Goal: Task Accomplishment & Management: Use online tool/utility

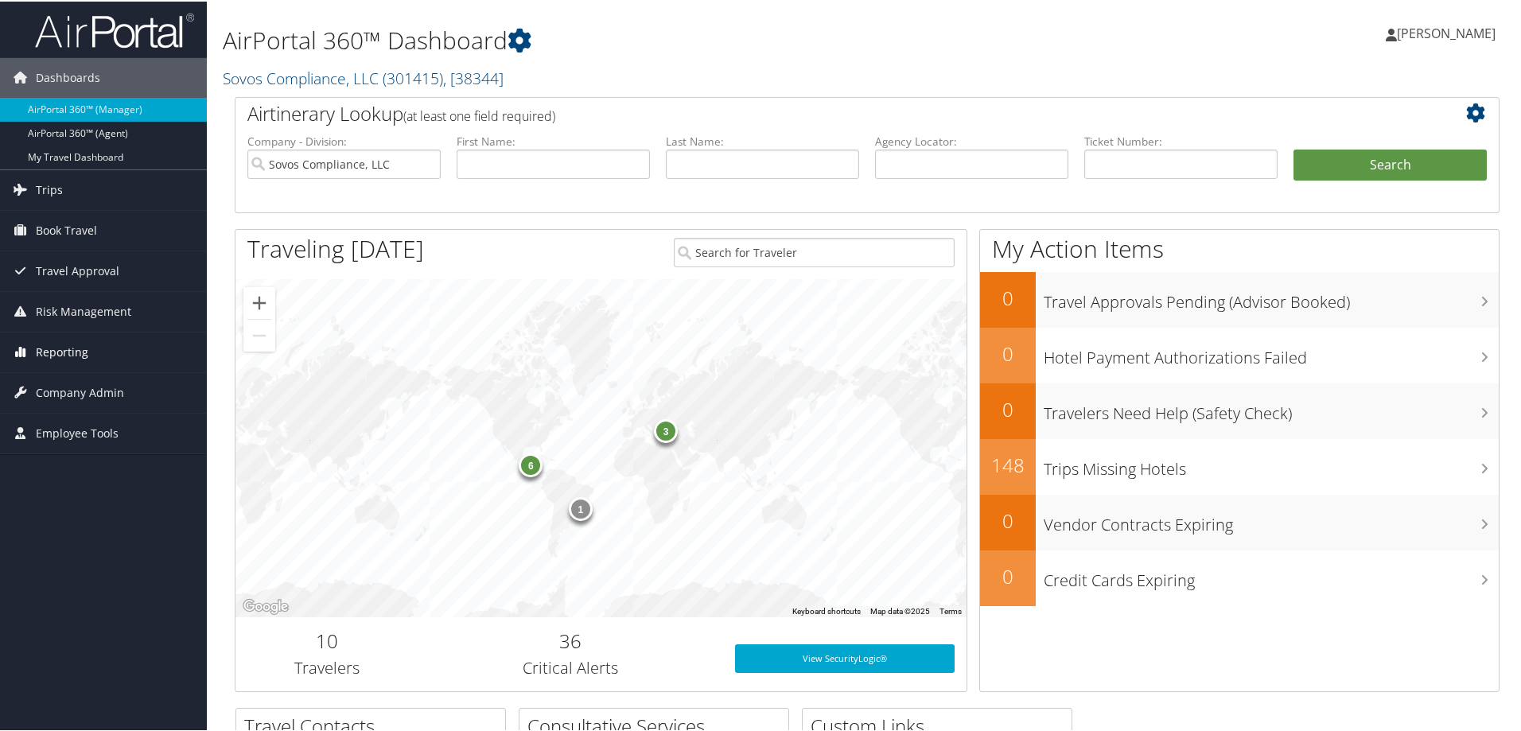
click at [76, 350] on span "Reporting" at bounding box center [62, 351] width 52 height 40
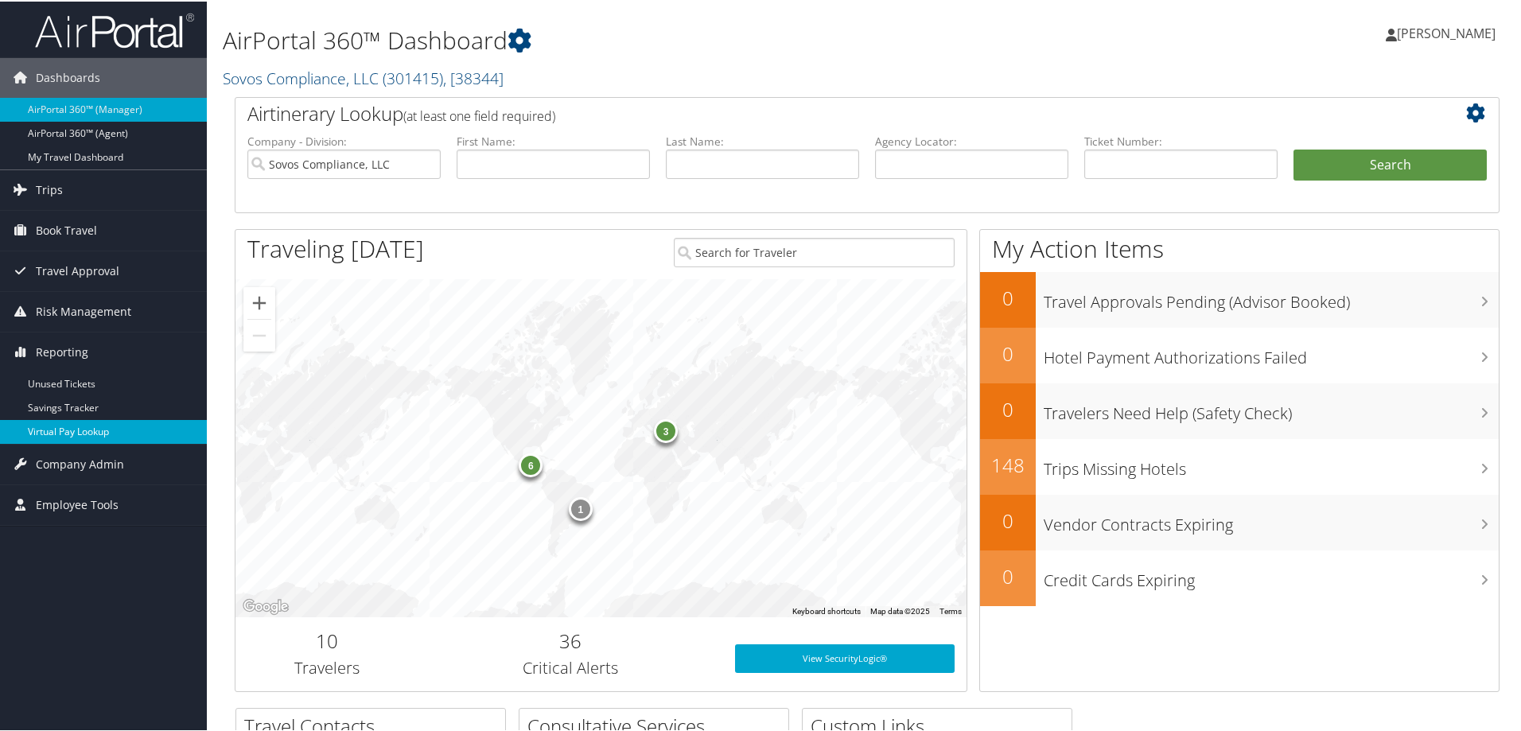
click at [78, 423] on link "Virtual Pay Lookup" at bounding box center [103, 430] width 207 height 24
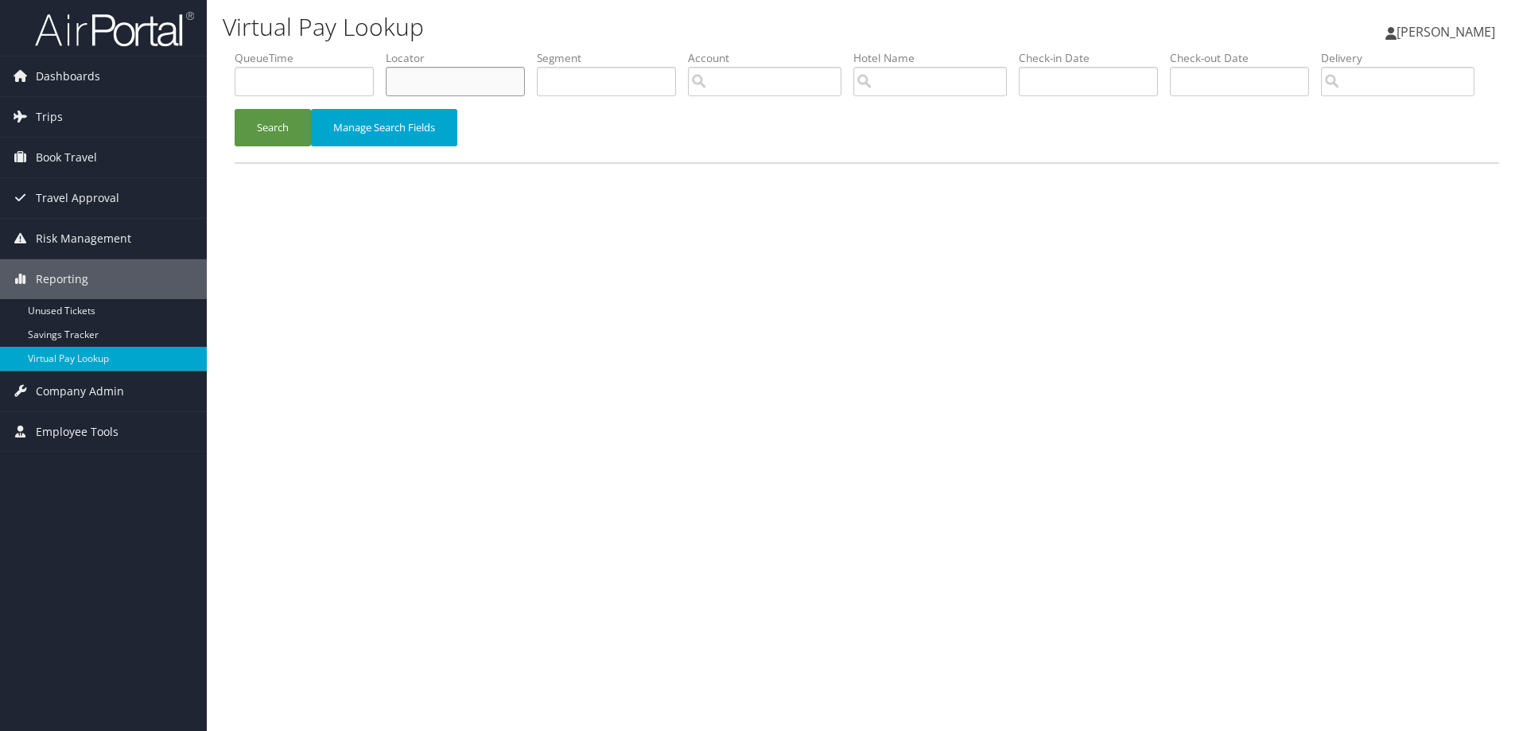
click at [495, 84] on input "text" at bounding box center [455, 81] width 139 height 29
paste input "D08FR0"
type input "D08FR0"
click at [291, 146] on button "Search" at bounding box center [273, 127] width 76 height 37
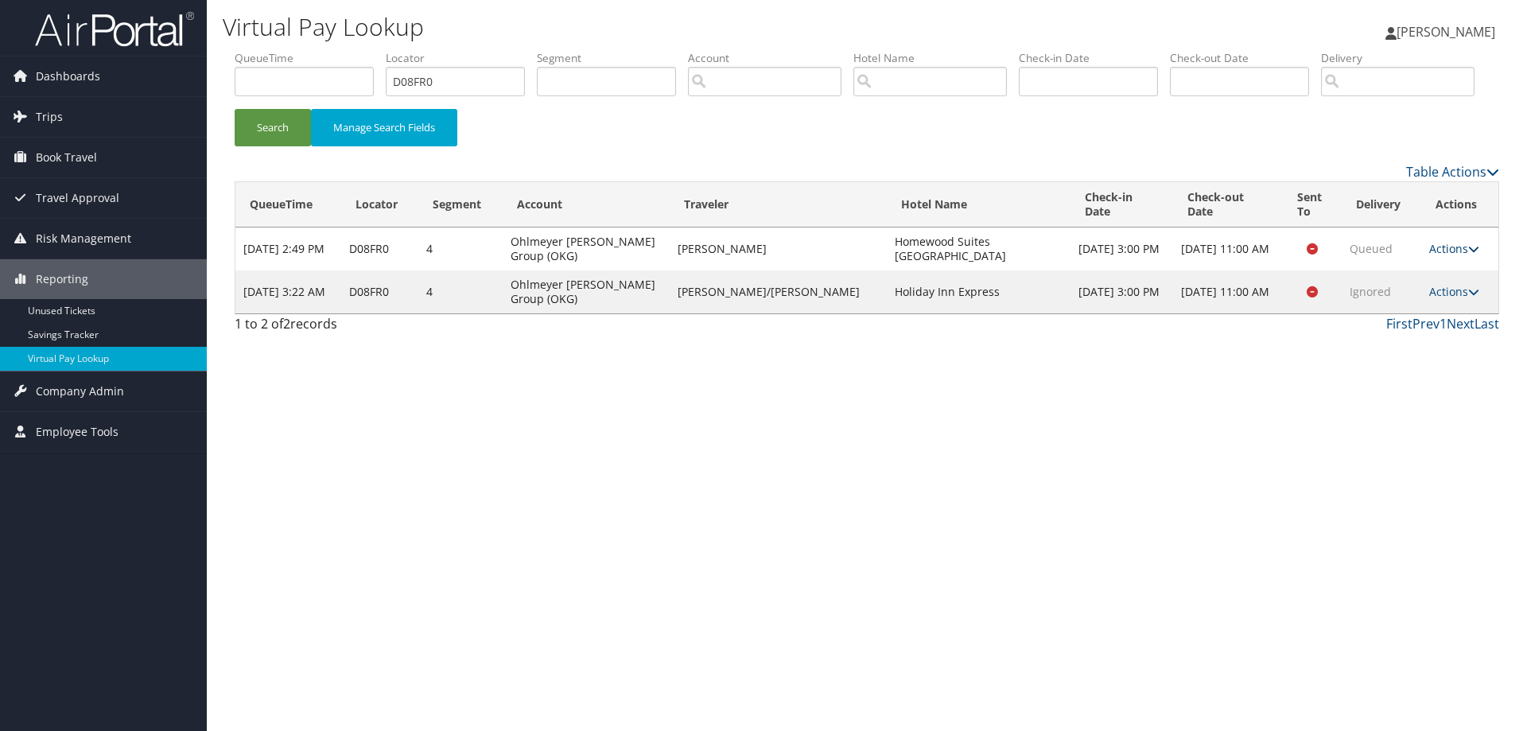
click at [1452, 256] on link "Actions" at bounding box center [1454, 248] width 50 height 15
click at [1407, 286] on link "Resend" at bounding box center [1421, 271] width 100 height 27
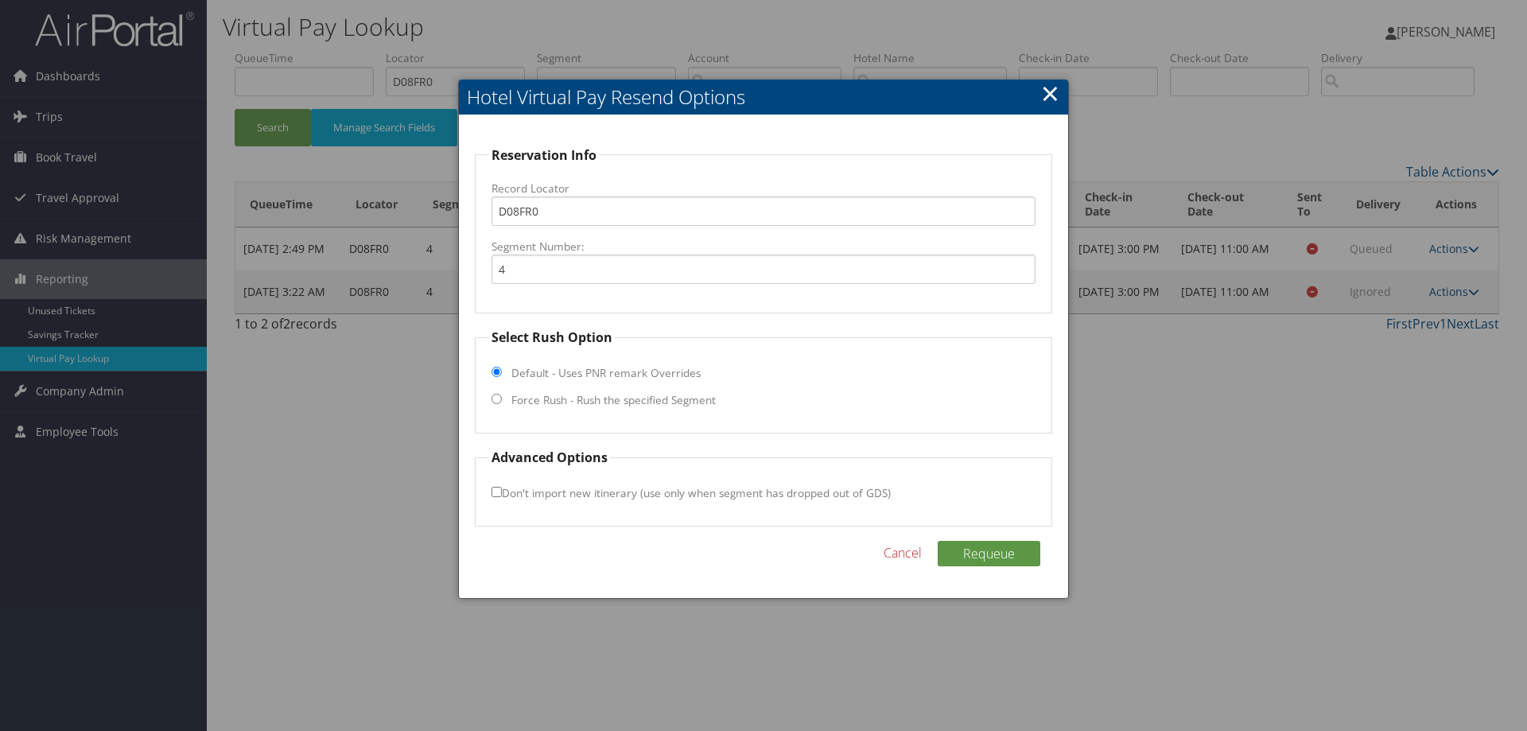
drag, startPoint x: 495, startPoint y: 399, endPoint x: 517, endPoint y: 399, distance: 22.3
click at [495, 399] on input "Force Rush - Rush the specified Segment" at bounding box center [497, 399] width 10 height 10
radio input "true"
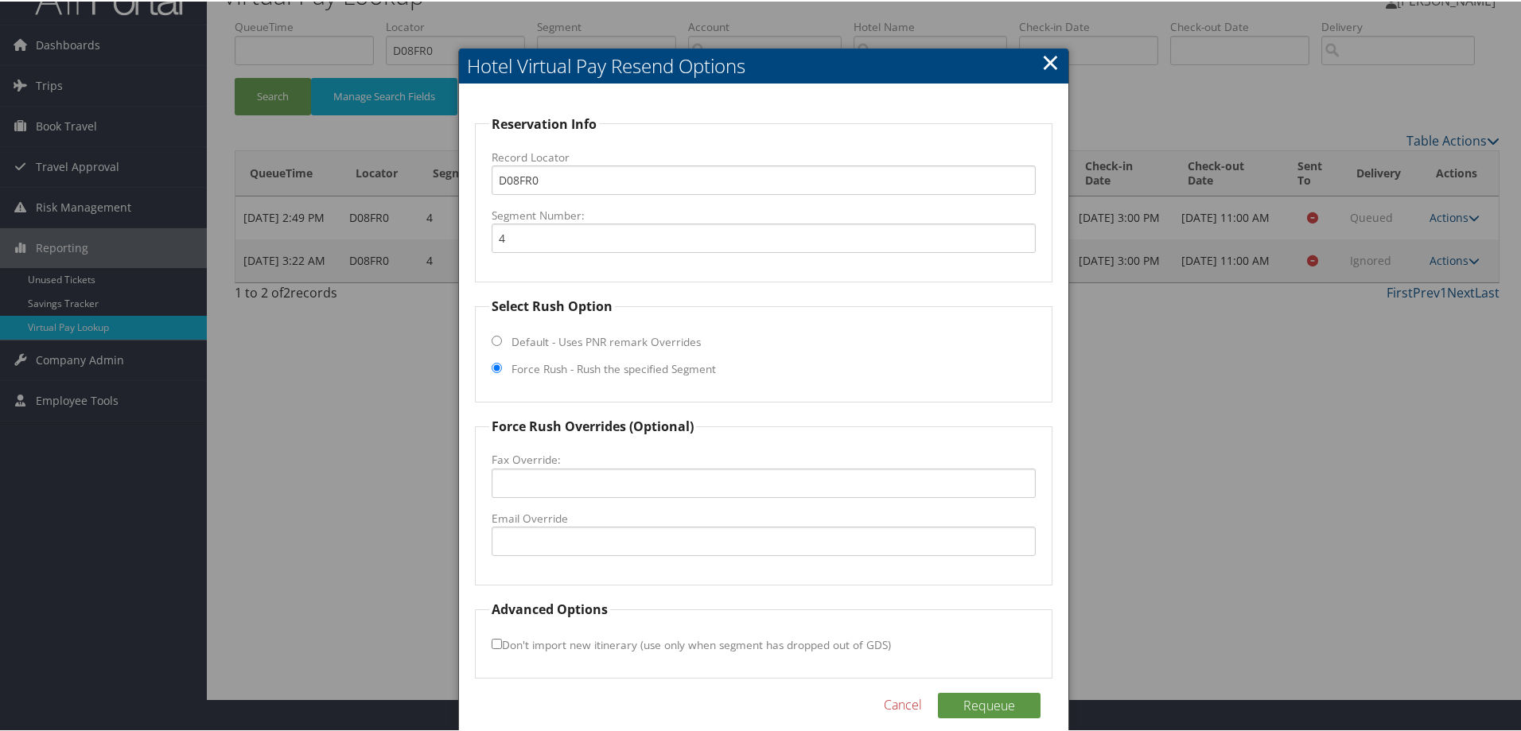
scroll to position [51, 0]
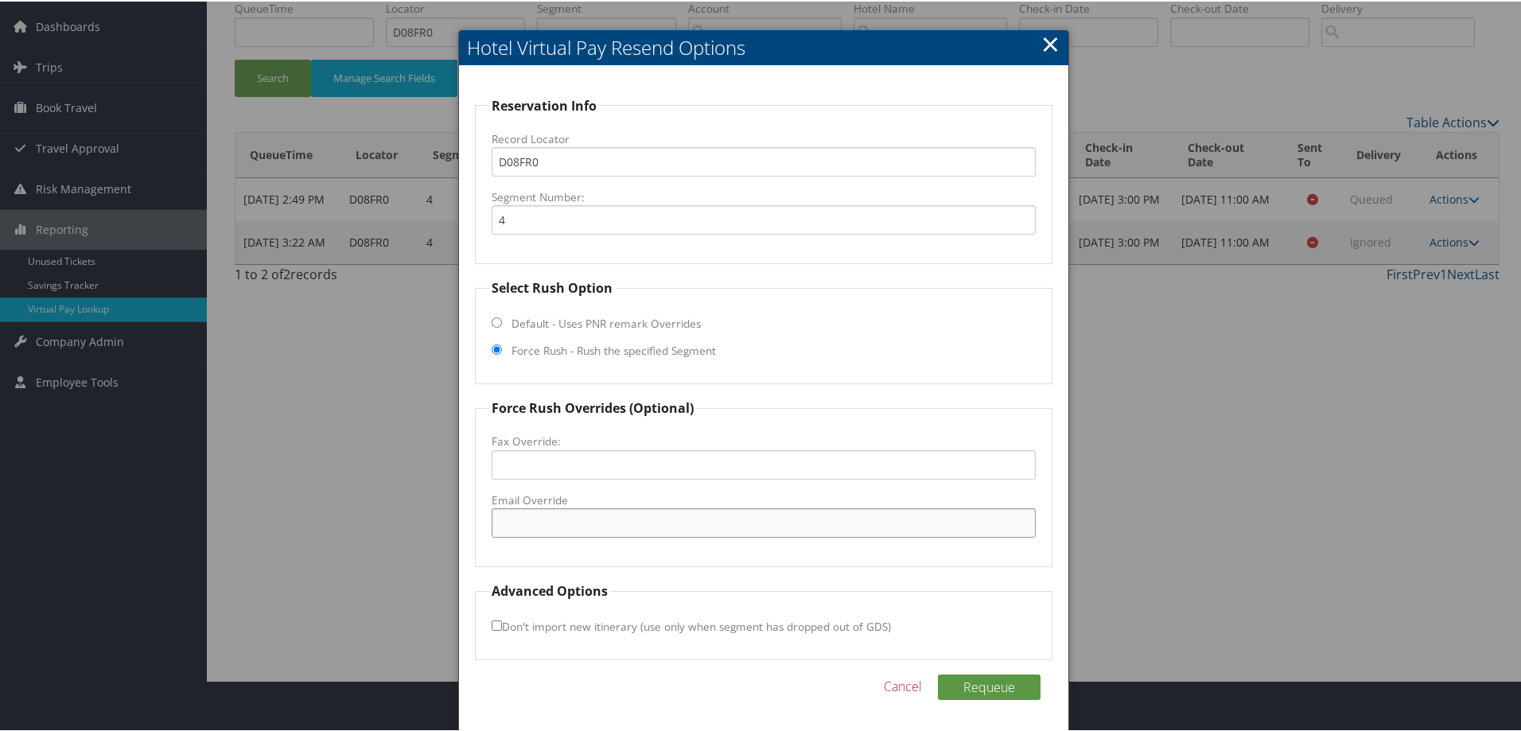
drag, startPoint x: 548, startPoint y: 515, endPoint x: 573, endPoint y: 524, distance: 26.9
click at [548, 515] on input "Email Override" at bounding box center [764, 521] width 544 height 29
paste input "zbutterfield15108@gmail.com"
type input "zbutterfield15108@gmail.com"
click at [981, 682] on button "Requeue" at bounding box center [989, 685] width 103 height 25
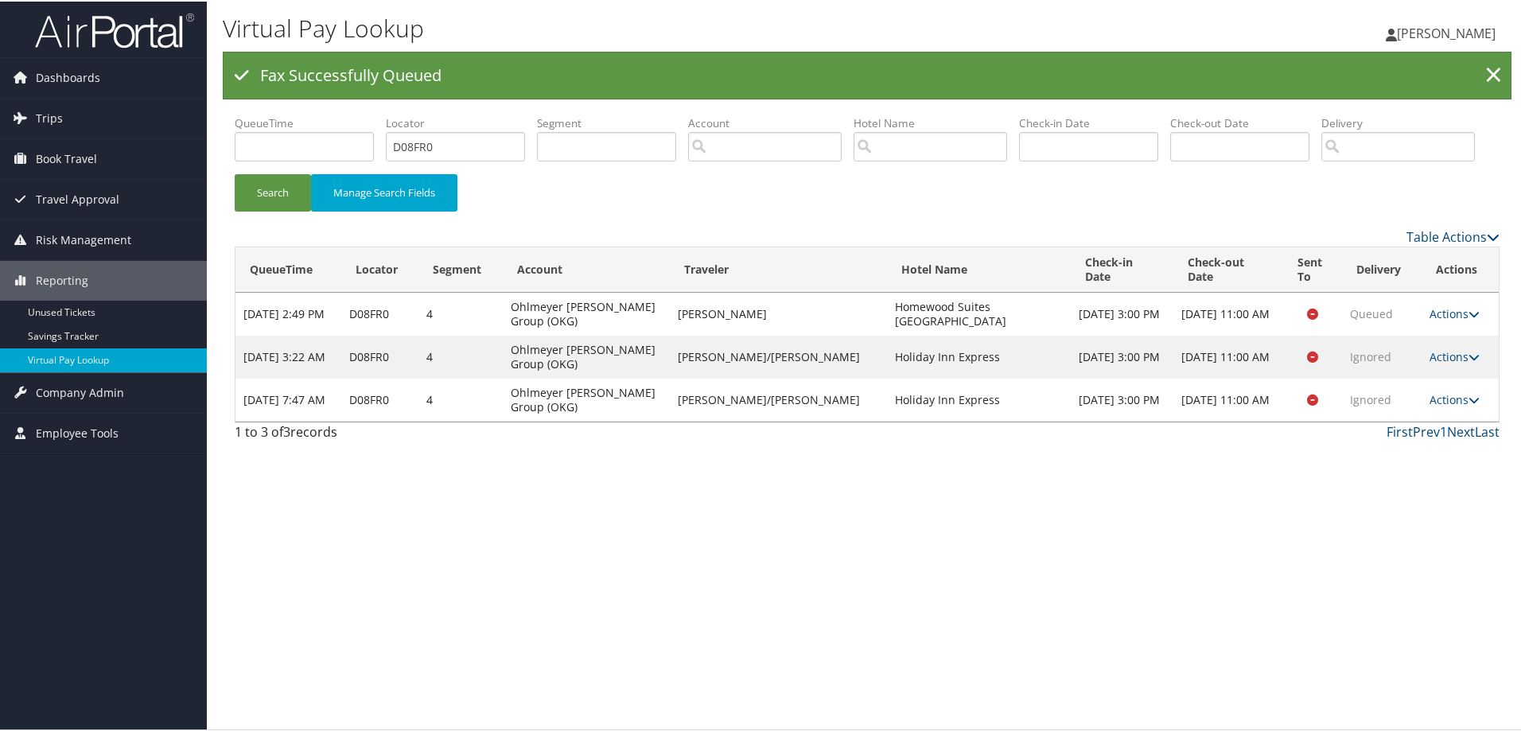
scroll to position [0, 0]
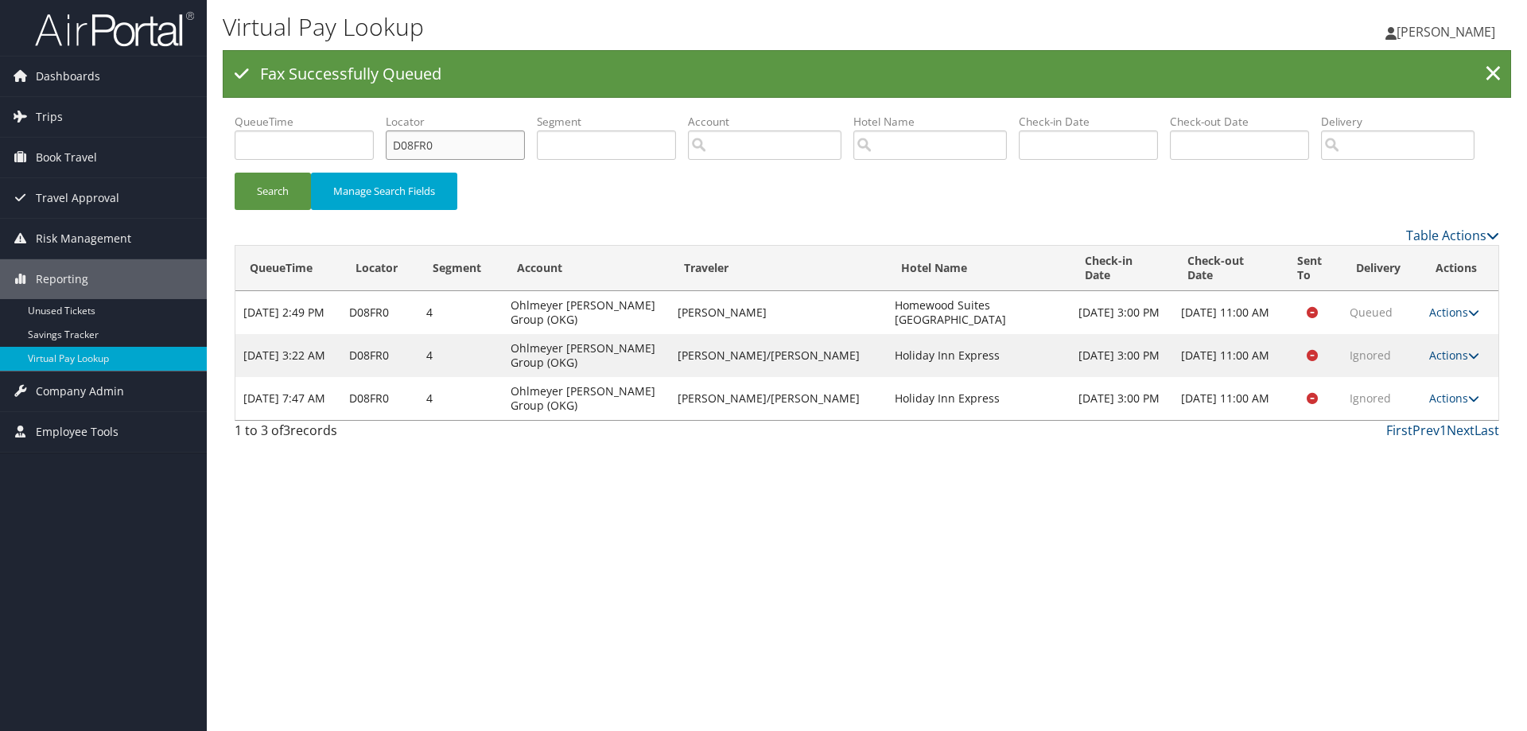
drag, startPoint x: 448, startPoint y: 142, endPoint x: 334, endPoint y: 152, distance: 114.1
click at [332, 114] on ul "QueueTime Locator D08FR0 Segment Account Traveler Hotel Name Check-in Date Chec…" at bounding box center [867, 114] width 1265 height 0
paste input "H5D"
type input "D08H5D"
click at [287, 238] on div "Table Actions" at bounding box center [867, 235] width 1288 height 19
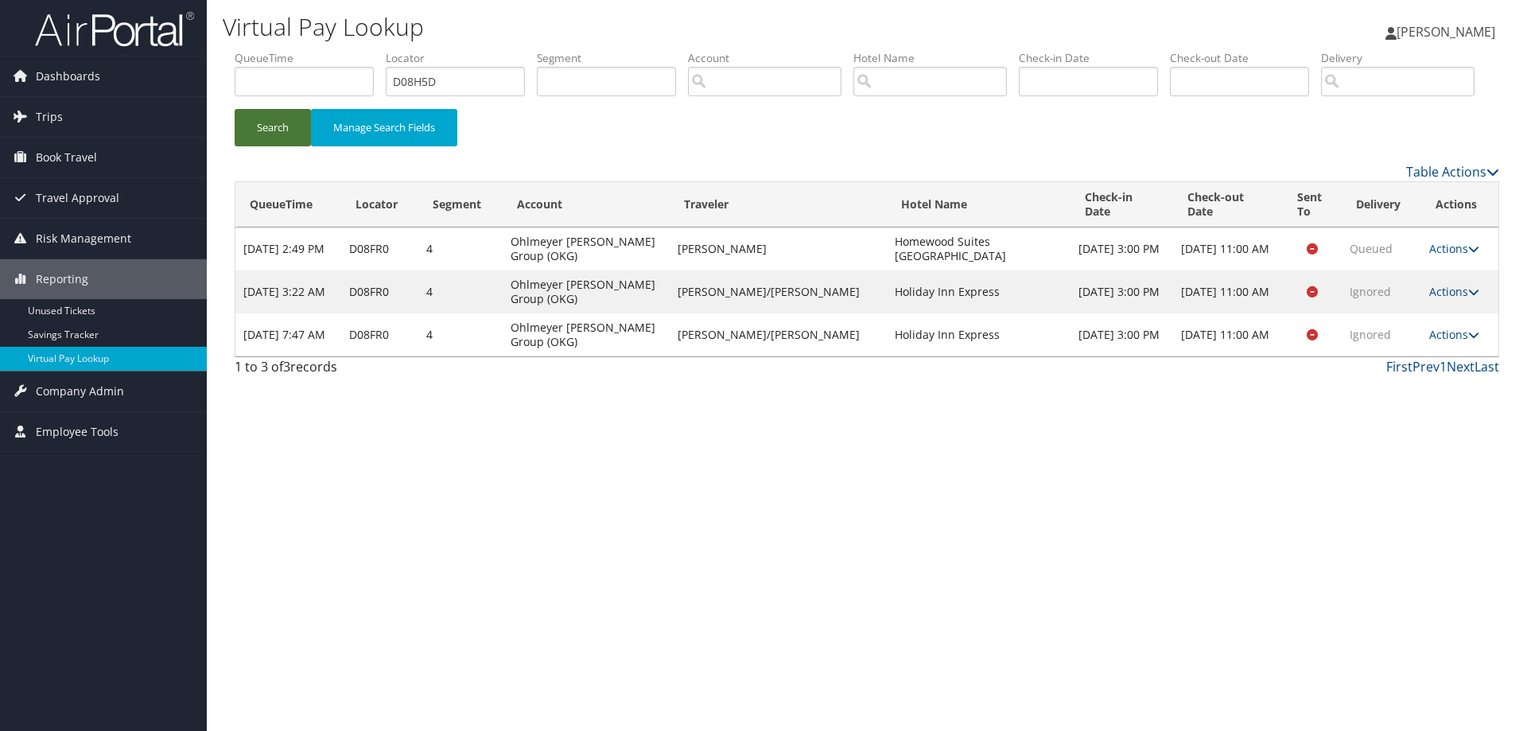
click at [253, 146] on button "Search" at bounding box center [273, 127] width 76 height 37
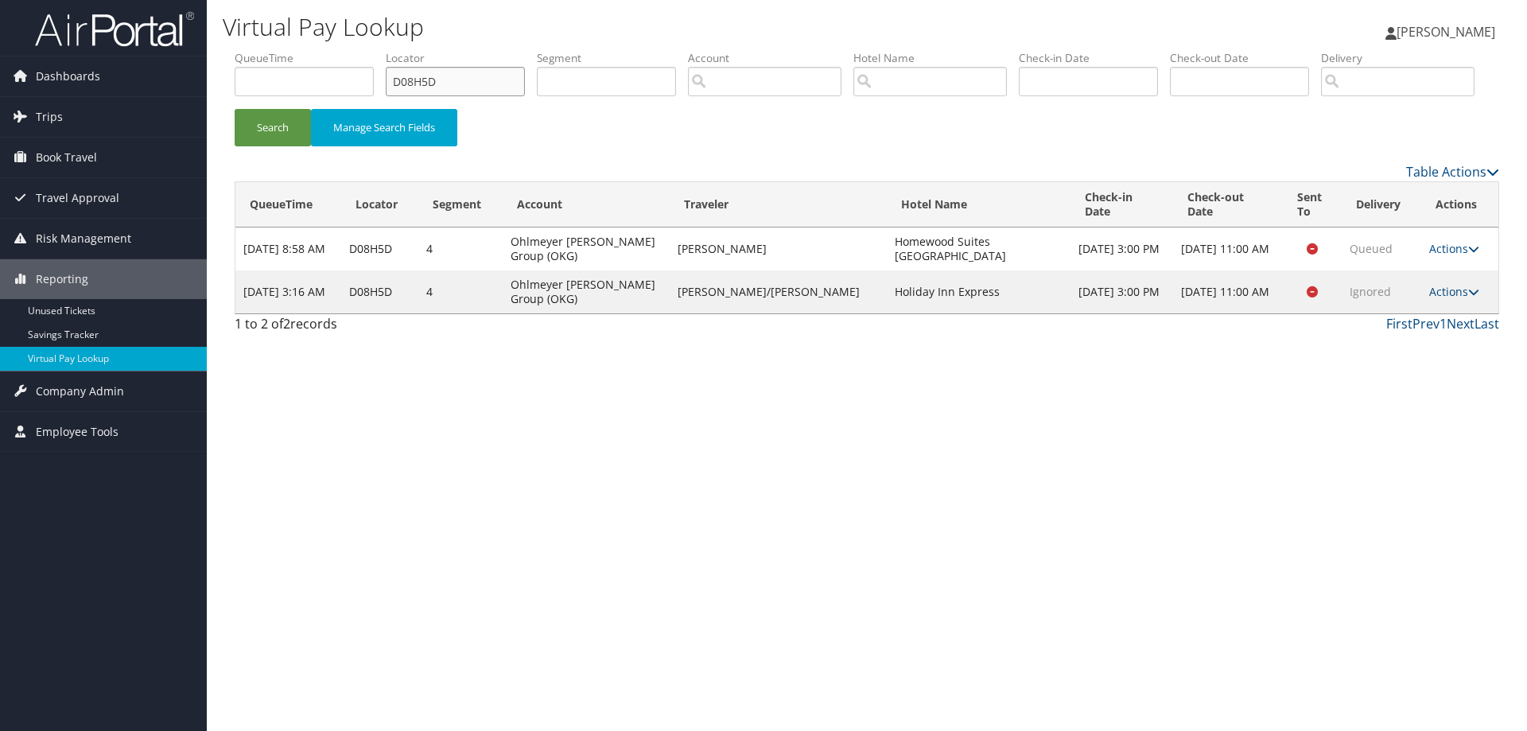
drag, startPoint x: 464, startPoint y: 80, endPoint x: 290, endPoint y: 80, distance: 174.2
click at [290, 50] on ul "QueueTime Locator D08H5D Segment Account Traveler Hotel Name Check-in Date Chec…" at bounding box center [867, 50] width 1265 height 0
click at [288, 146] on button "Search" at bounding box center [273, 127] width 76 height 37
click at [1442, 256] on link "Actions" at bounding box center [1454, 248] width 50 height 15
click at [1401, 286] on link "Resend" at bounding box center [1421, 271] width 100 height 27
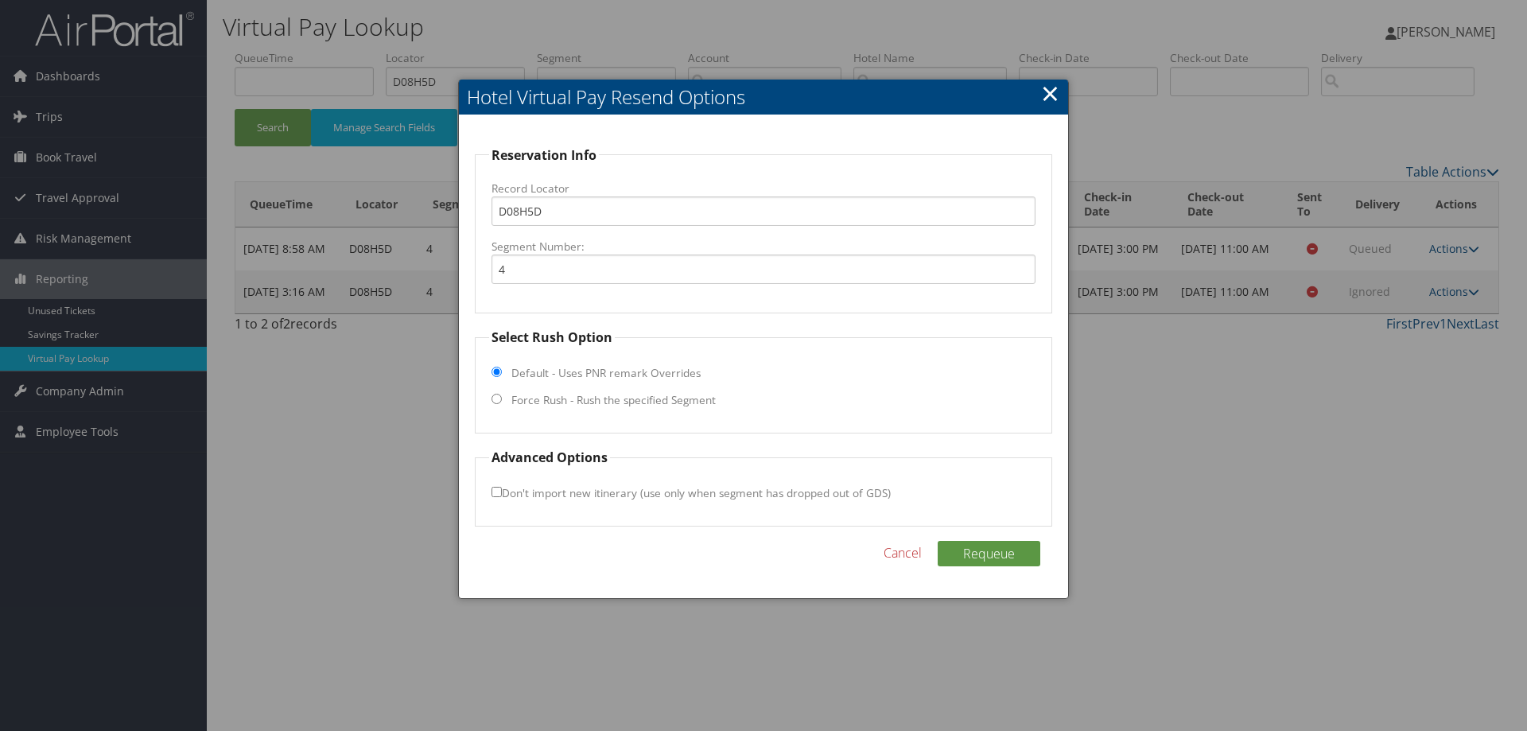
click at [492, 400] on input "Force Rush - Rush the specified Segment" at bounding box center [497, 399] width 10 height 10
radio input "true"
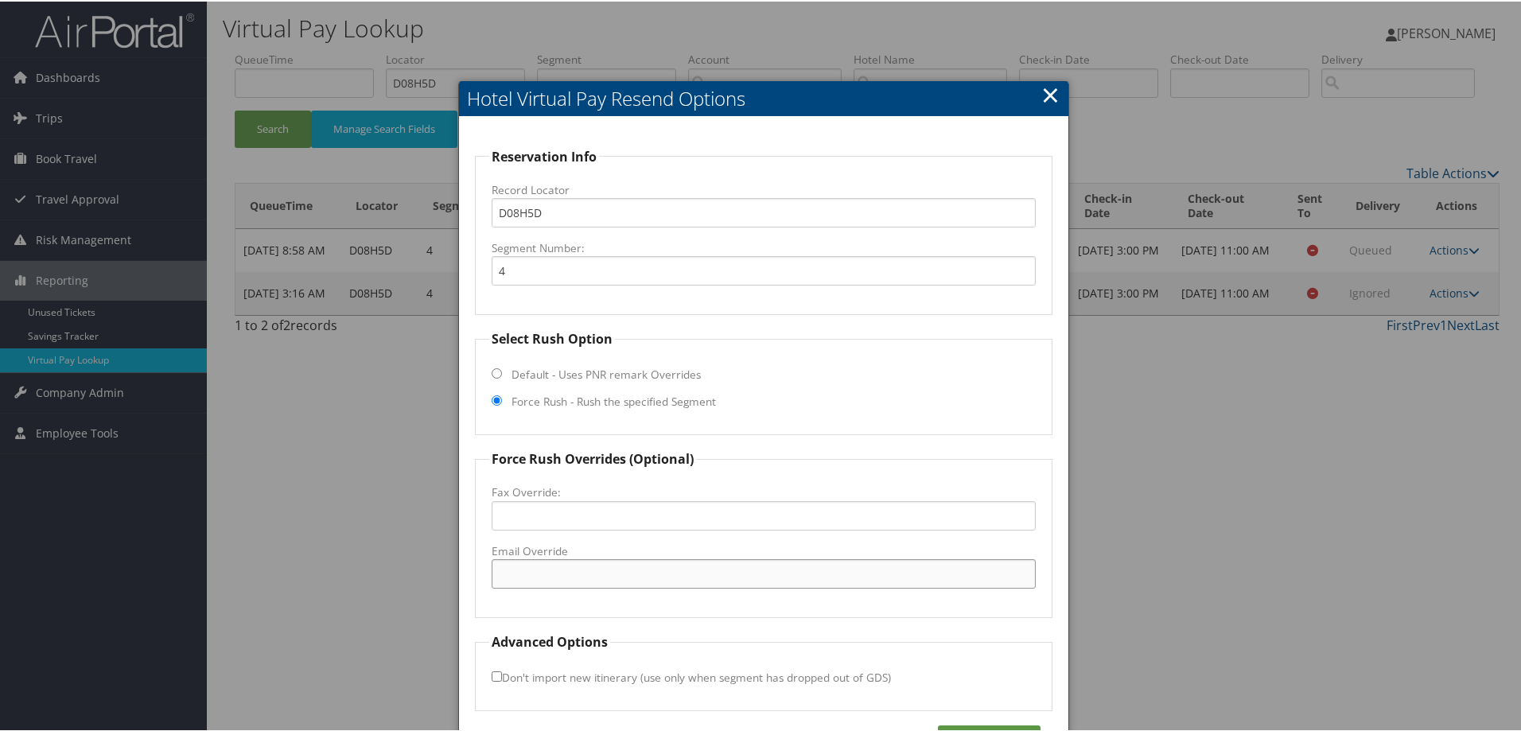
drag, startPoint x: 545, startPoint y: 569, endPoint x: 621, endPoint y: 581, distance: 77.2
click at [545, 569] on input "Email Override" at bounding box center [764, 572] width 544 height 29
paste input "zbutterfield15108@gmail.com"
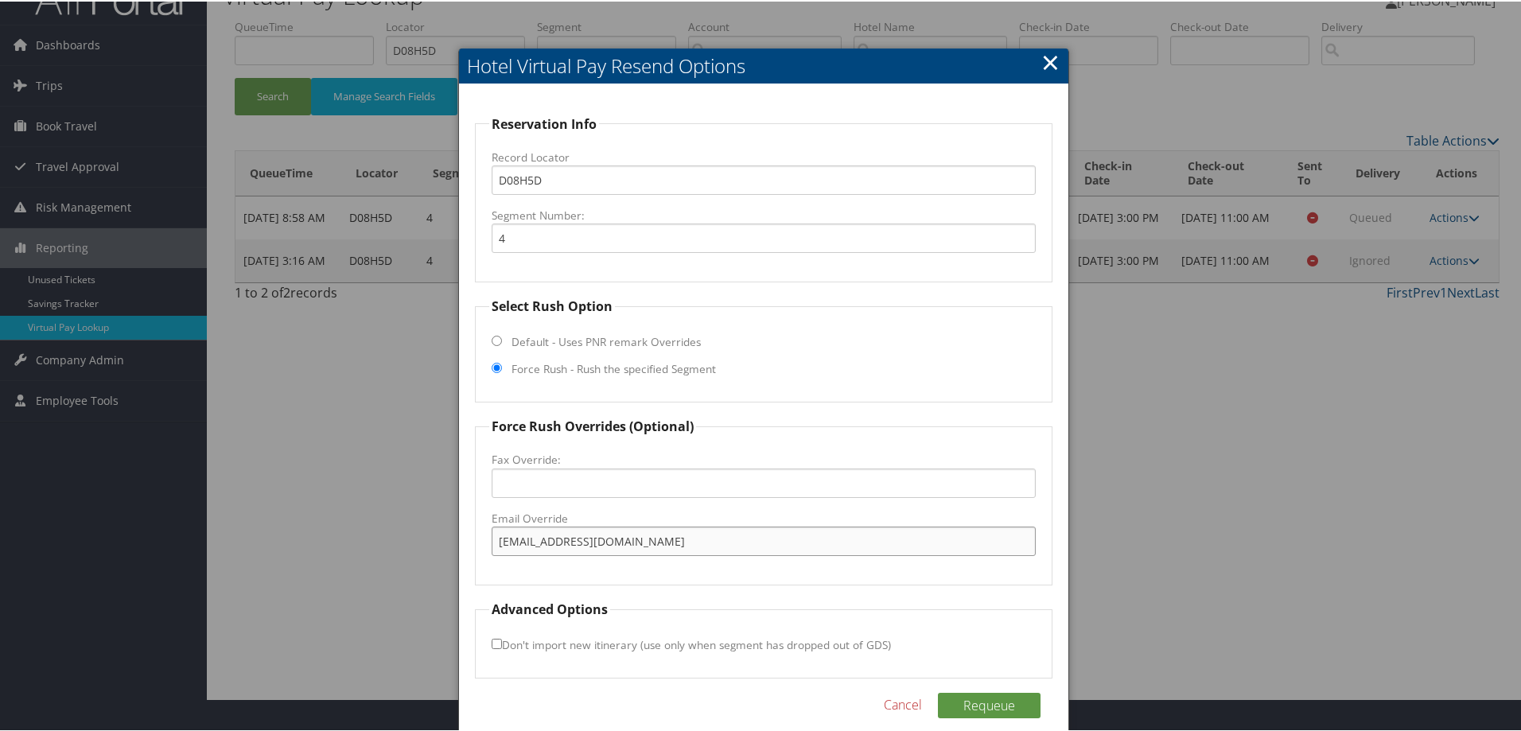
scroll to position [51, 0]
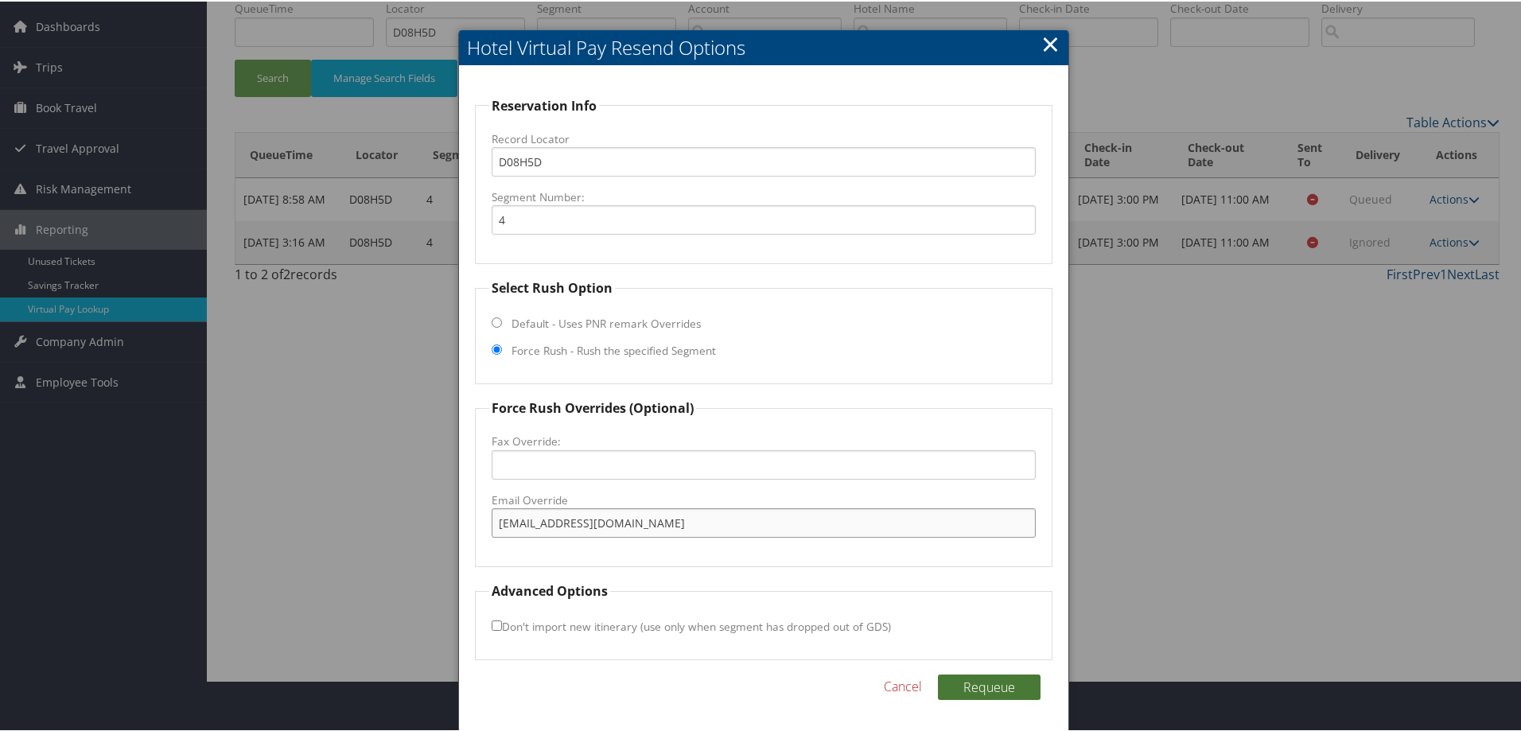
type input "zbutterfield15108@gmail.com"
click at [987, 686] on button "Requeue" at bounding box center [989, 685] width 103 height 25
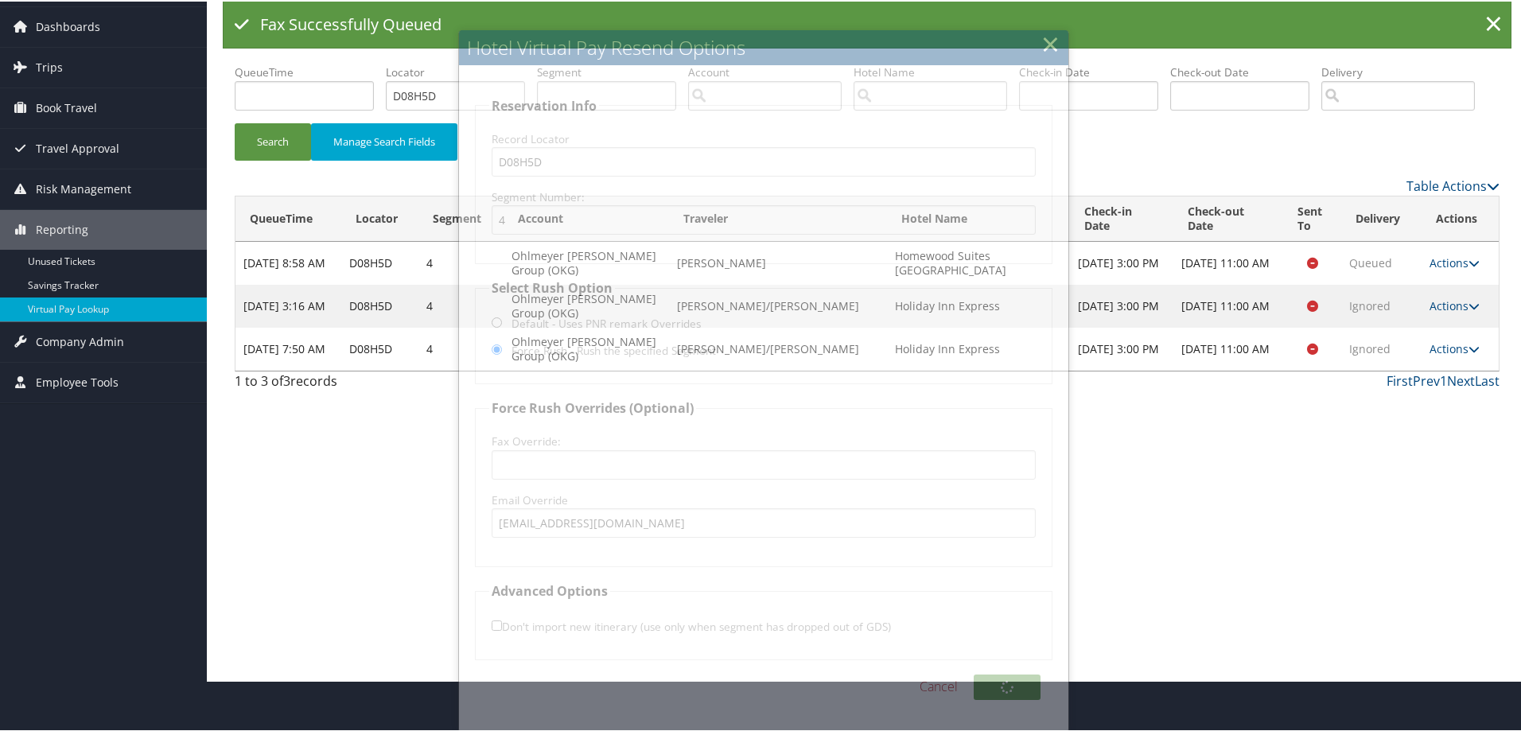
scroll to position [0, 0]
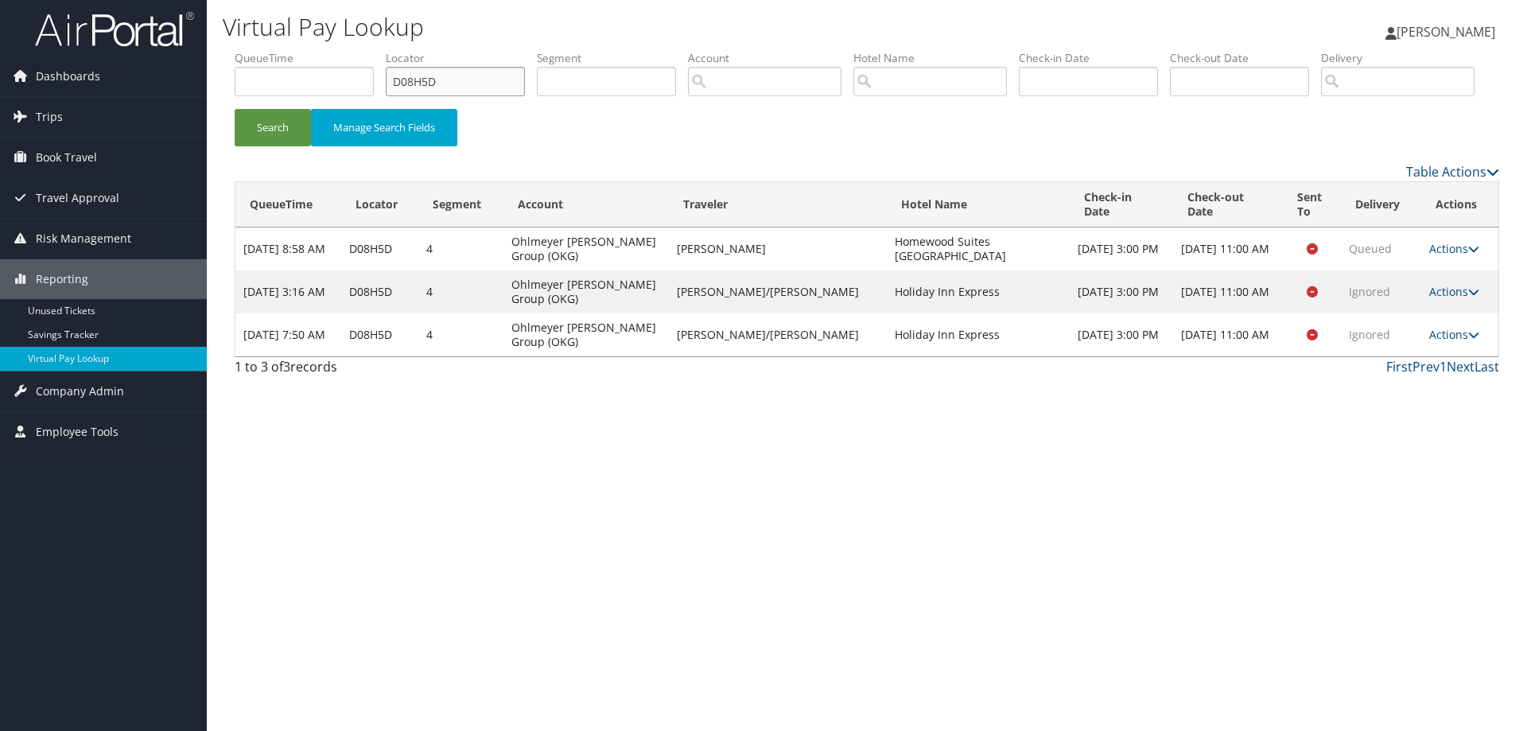
drag, startPoint x: 474, startPoint y: 83, endPoint x: 329, endPoint y: 90, distance: 144.9
click at [329, 50] on ul "QueueTime Locator D08H5D Segment Account Traveler Hotel Name Check-in Date Chec…" at bounding box center [867, 50] width 1265 height 0
paste input "SC"
type input "D08HSC"
click at [268, 146] on button "Search" at bounding box center [273, 127] width 76 height 37
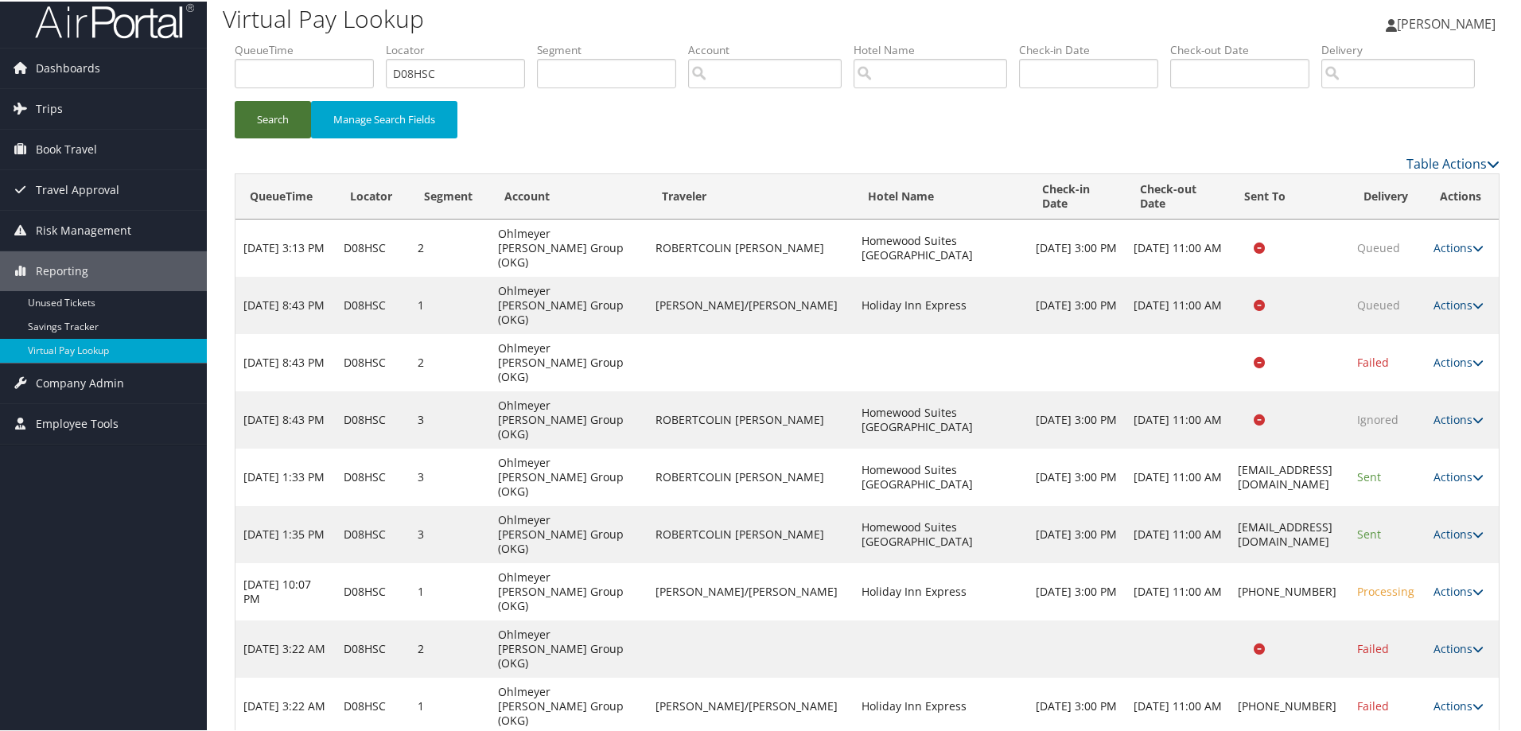
scroll to position [12, 0]
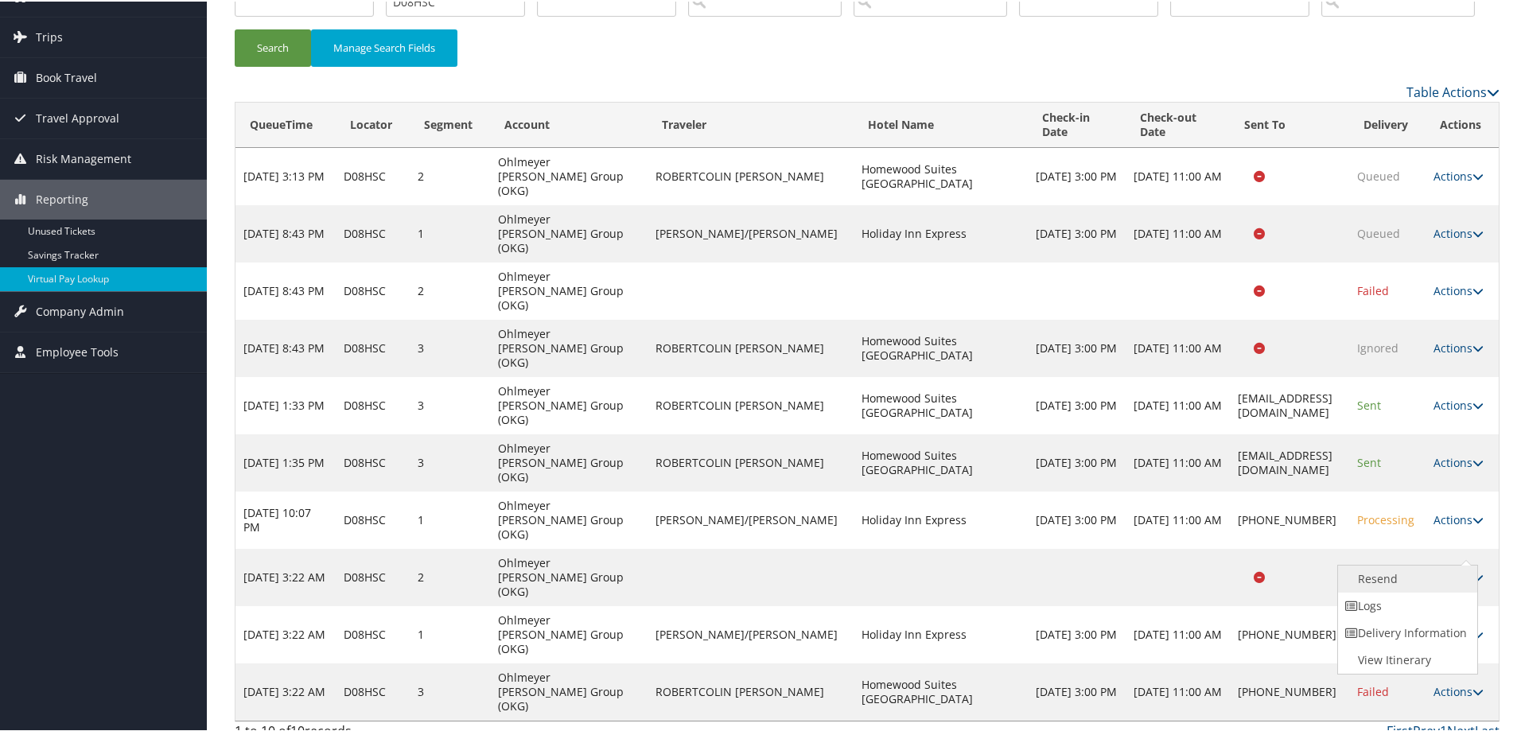
click at [1406, 591] on link "Resend" at bounding box center [1406, 577] width 136 height 27
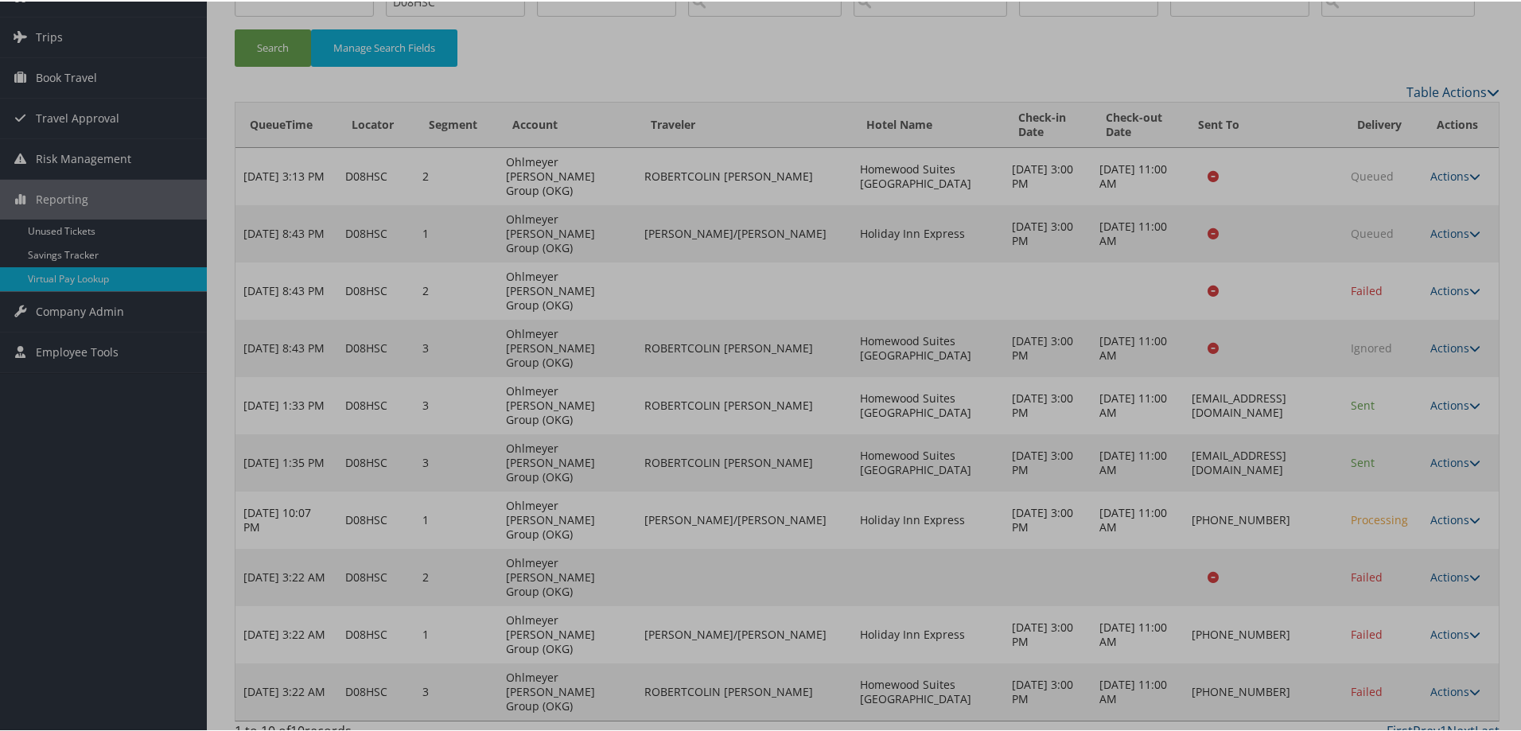
scroll to position [12, 0]
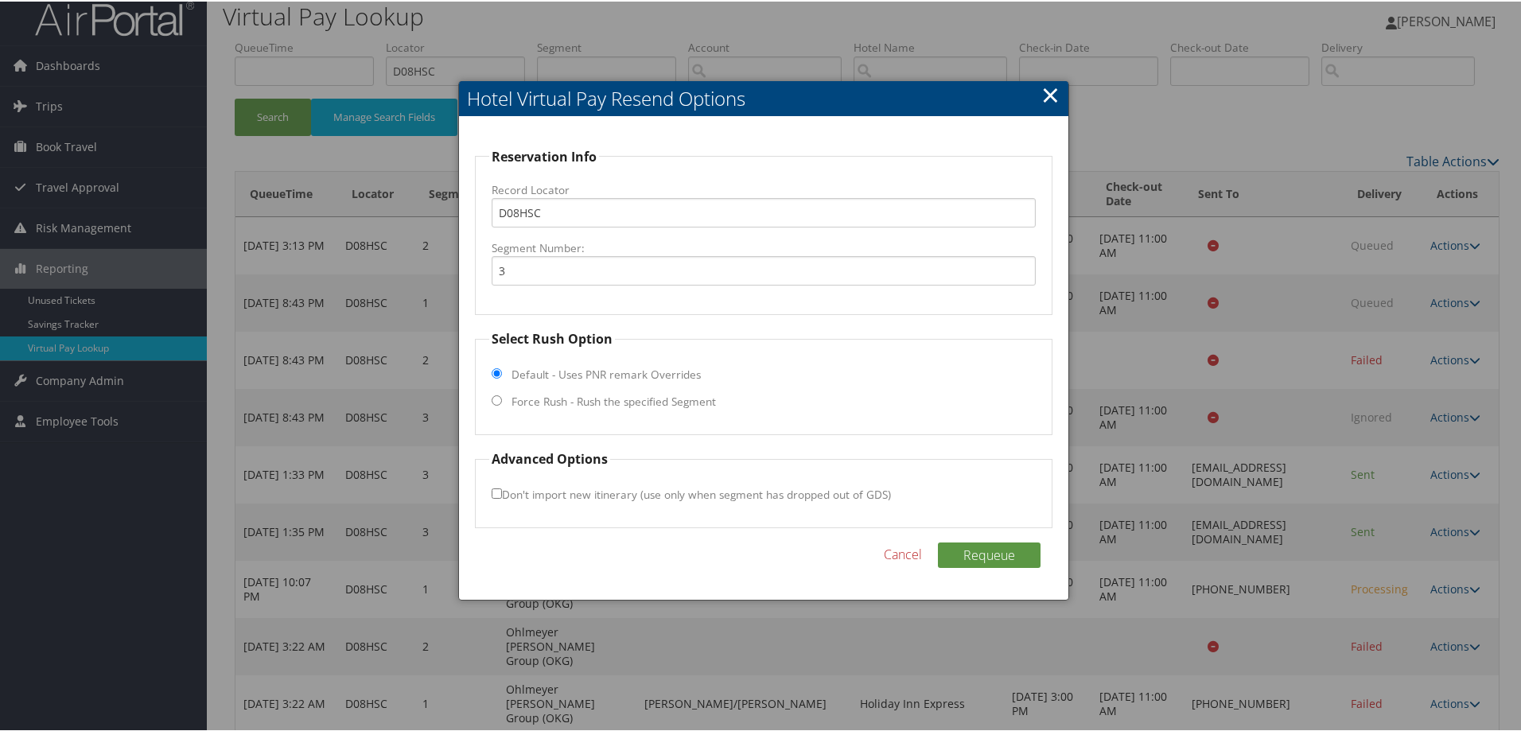
click at [495, 395] on input "Force Rush - Rush the specified Segment" at bounding box center [497, 399] width 10 height 10
radio input "true"
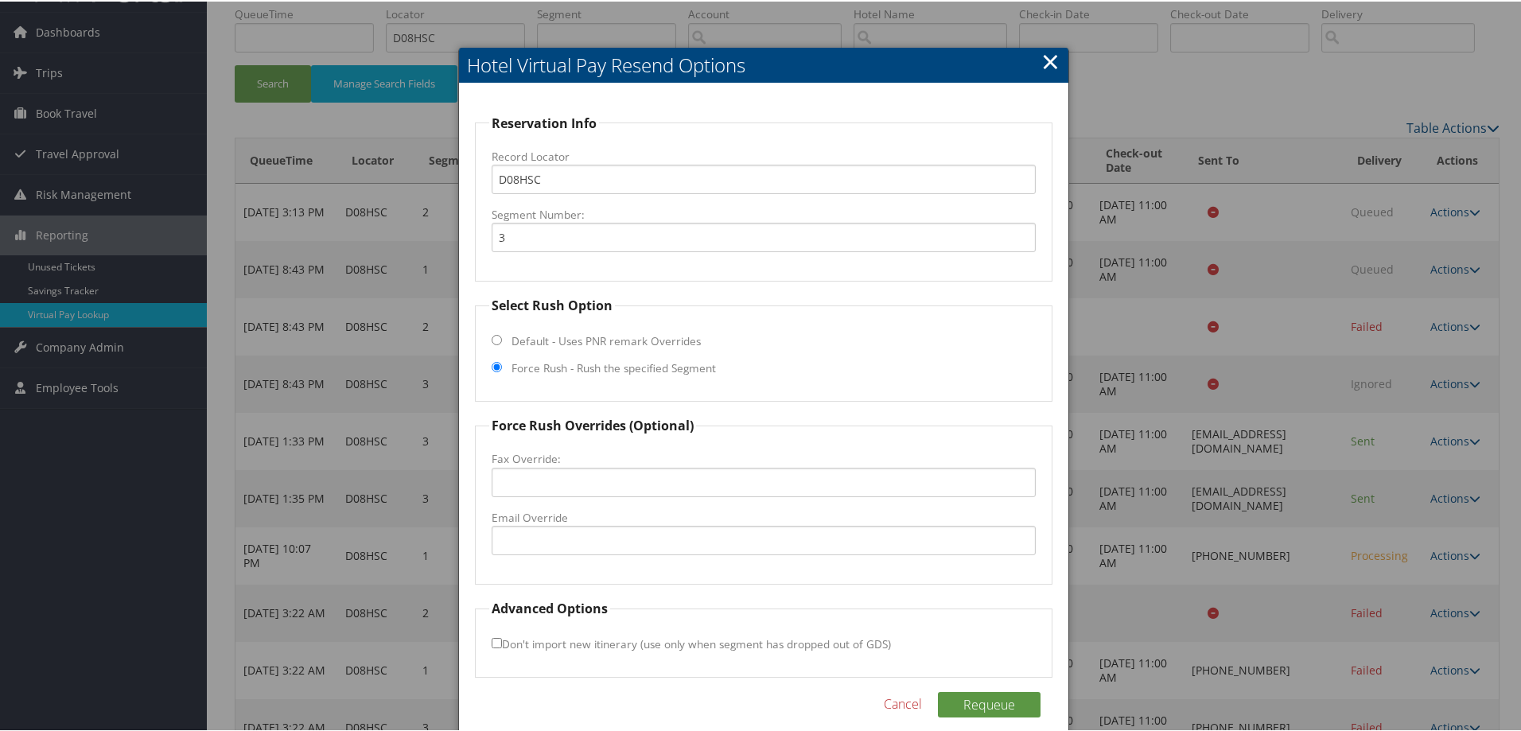
scroll to position [63, 0]
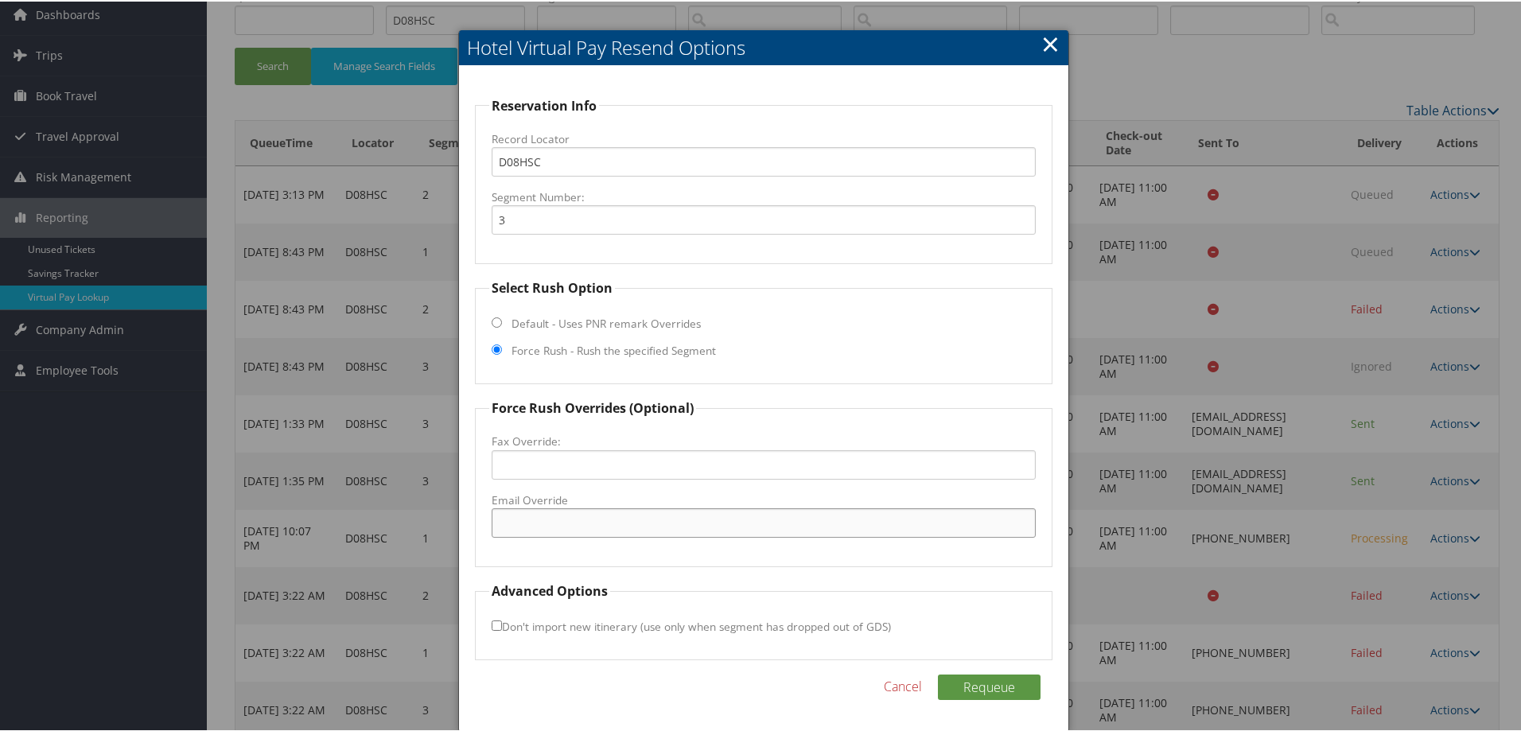
click at [569, 518] on input "Email Override" at bounding box center [764, 521] width 544 height 29
paste input "zbutterfield15108@gmail.com"
type input "zbutterfield15108@gmail.com"
click at [985, 685] on button "Requeue" at bounding box center [989, 685] width 103 height 25
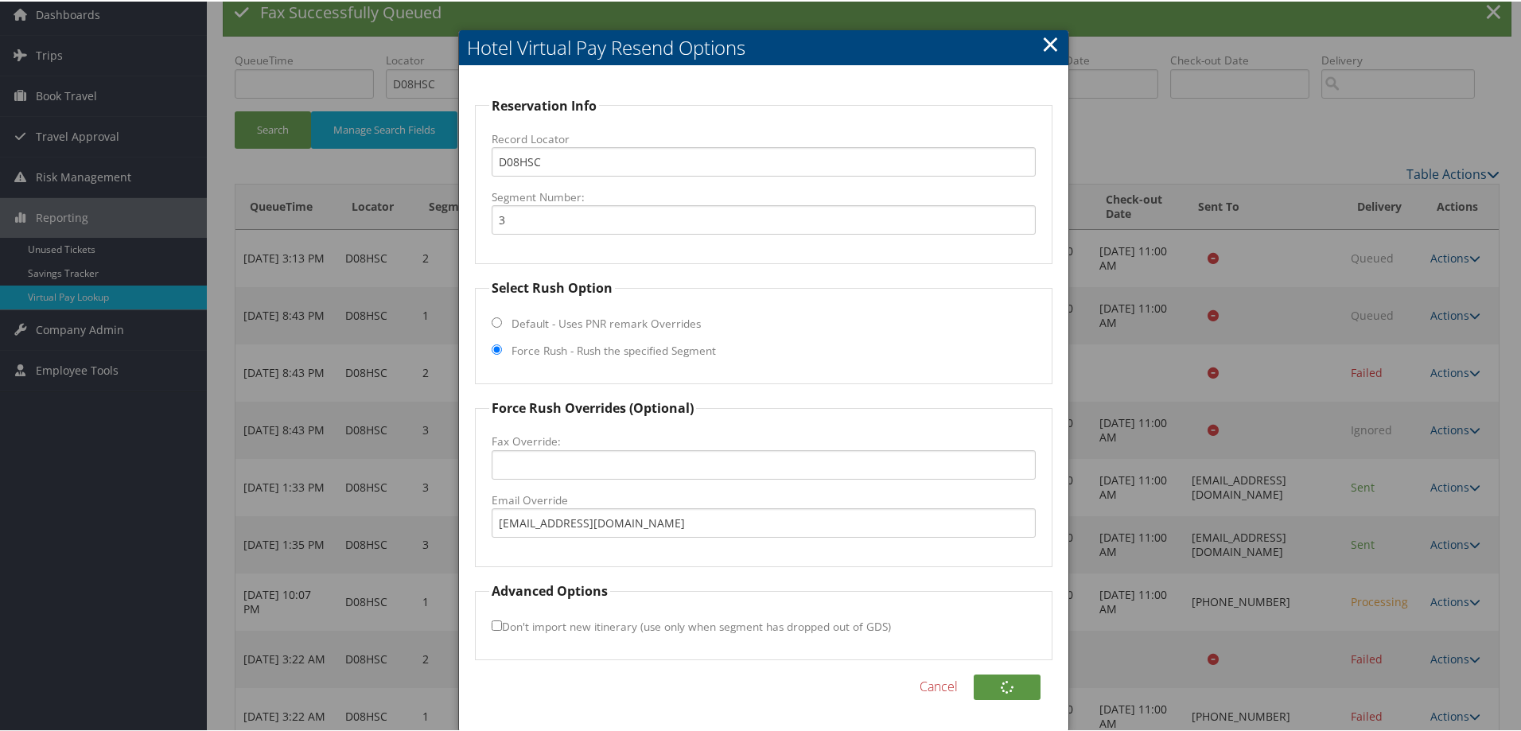
scroll to position [12, 0]
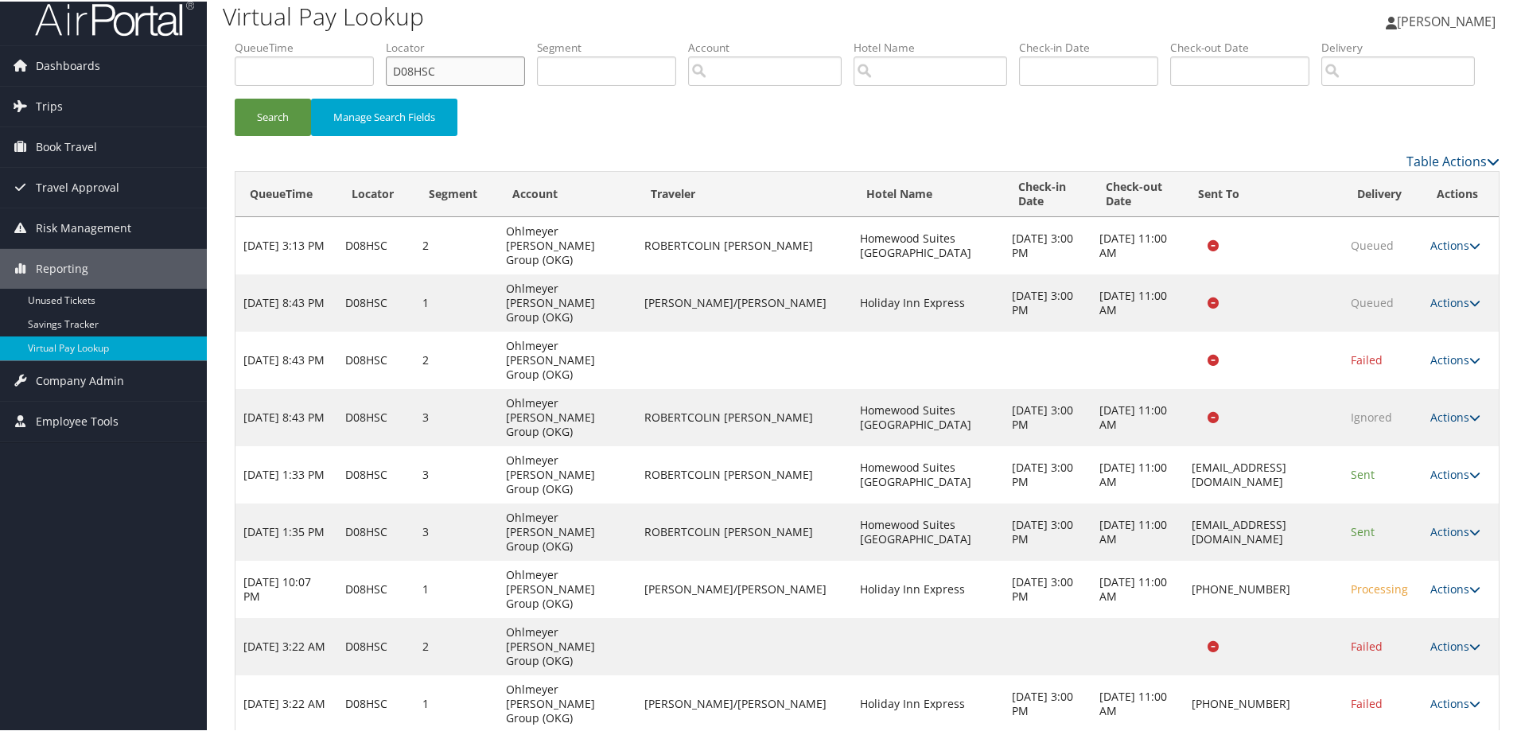
drag, startPoint x: 469, startPoint y: 73, endPoint x: 300, endPoint y: 84, distance: 169.7
click at [317, 38] on ul "QueueTime Locator D08HSC Segment Account Traveler Hotel Name Check-in Date Chec…" at bounding box center [867, 38] width 1265 height 0
paste input "HH04"
type input "D0HH04"
click at [282, 134] on button "Search" at bounding box center [273, 115] width 76 height 37
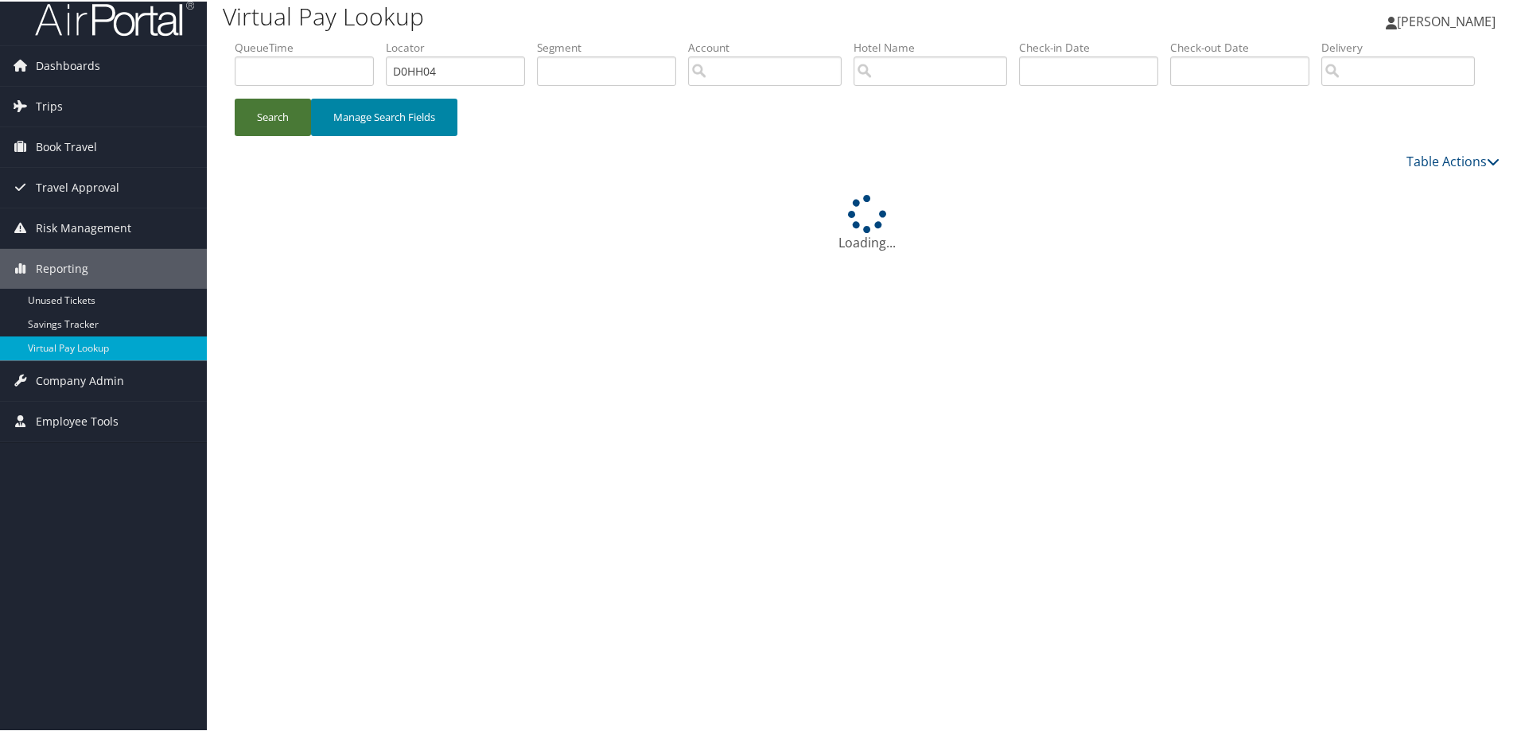
scroll to position [0, 0]
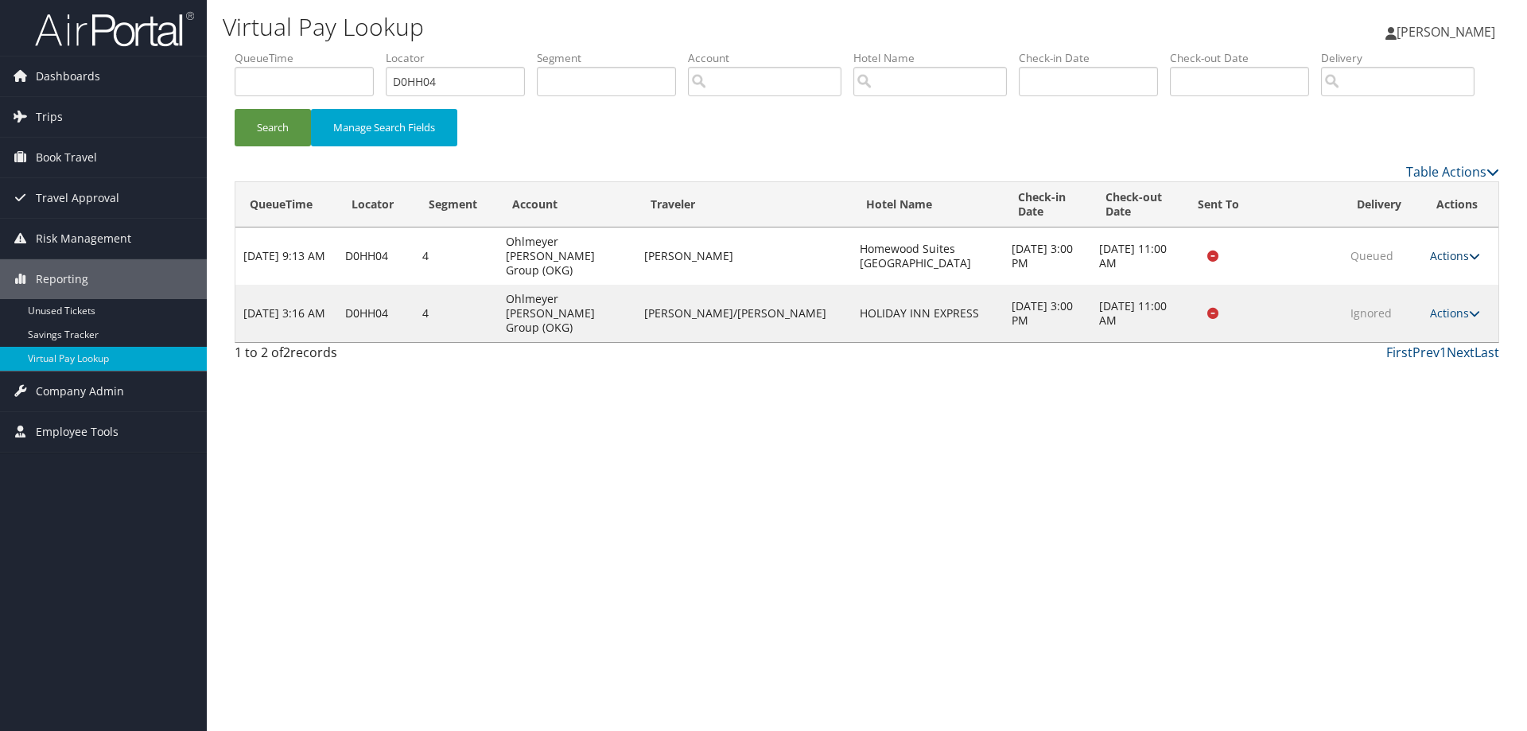
click at [1450, 263] on link "Actions" at bounding box center [1455, 255] width 50 height 15
click at [1420, 286] on link "Resend" at bounding box center [1422, 271] width 100 height 27
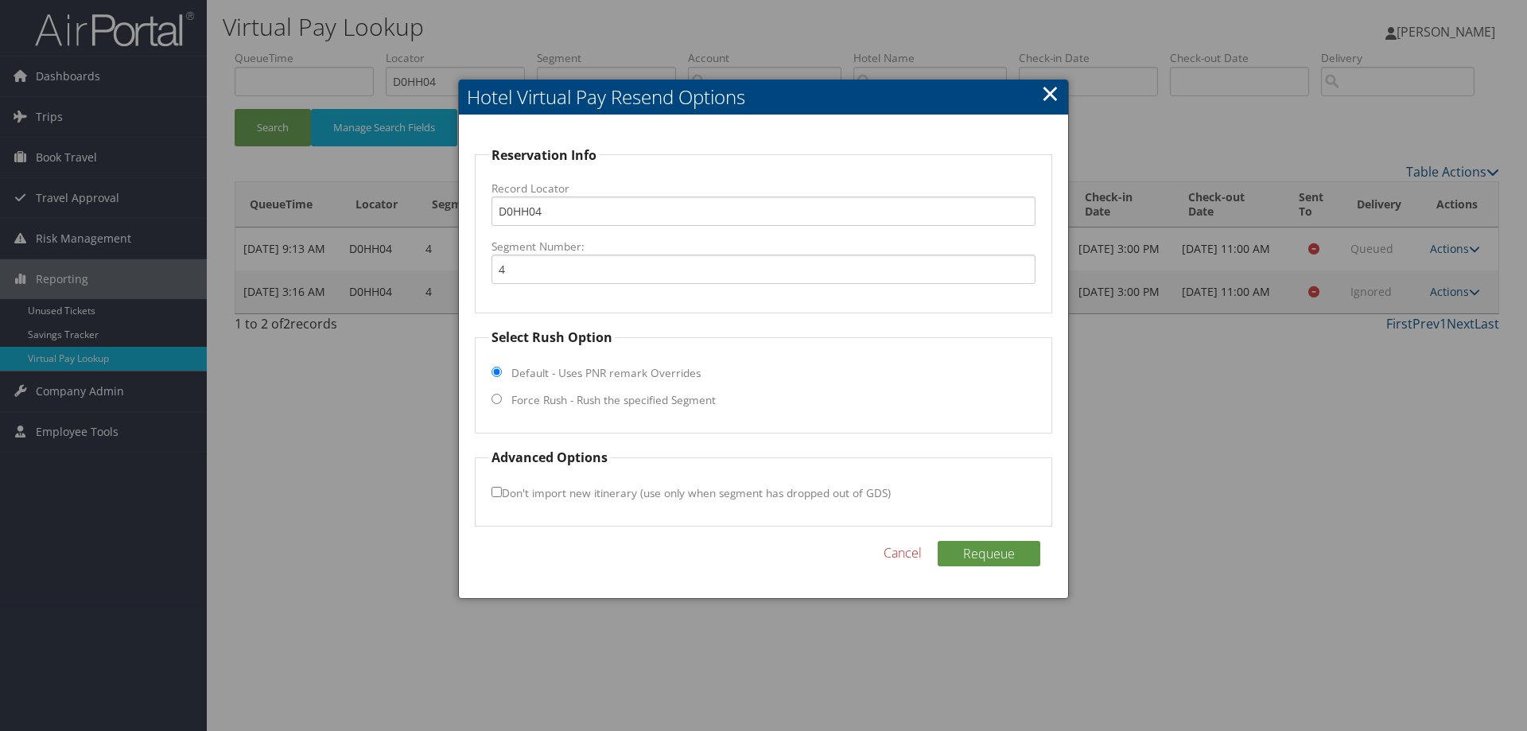
click at [498, 400] on input "Force Rush - Rush the specified Segment" at bounding box center [497, 399] width 10 height 10
radio input "true"
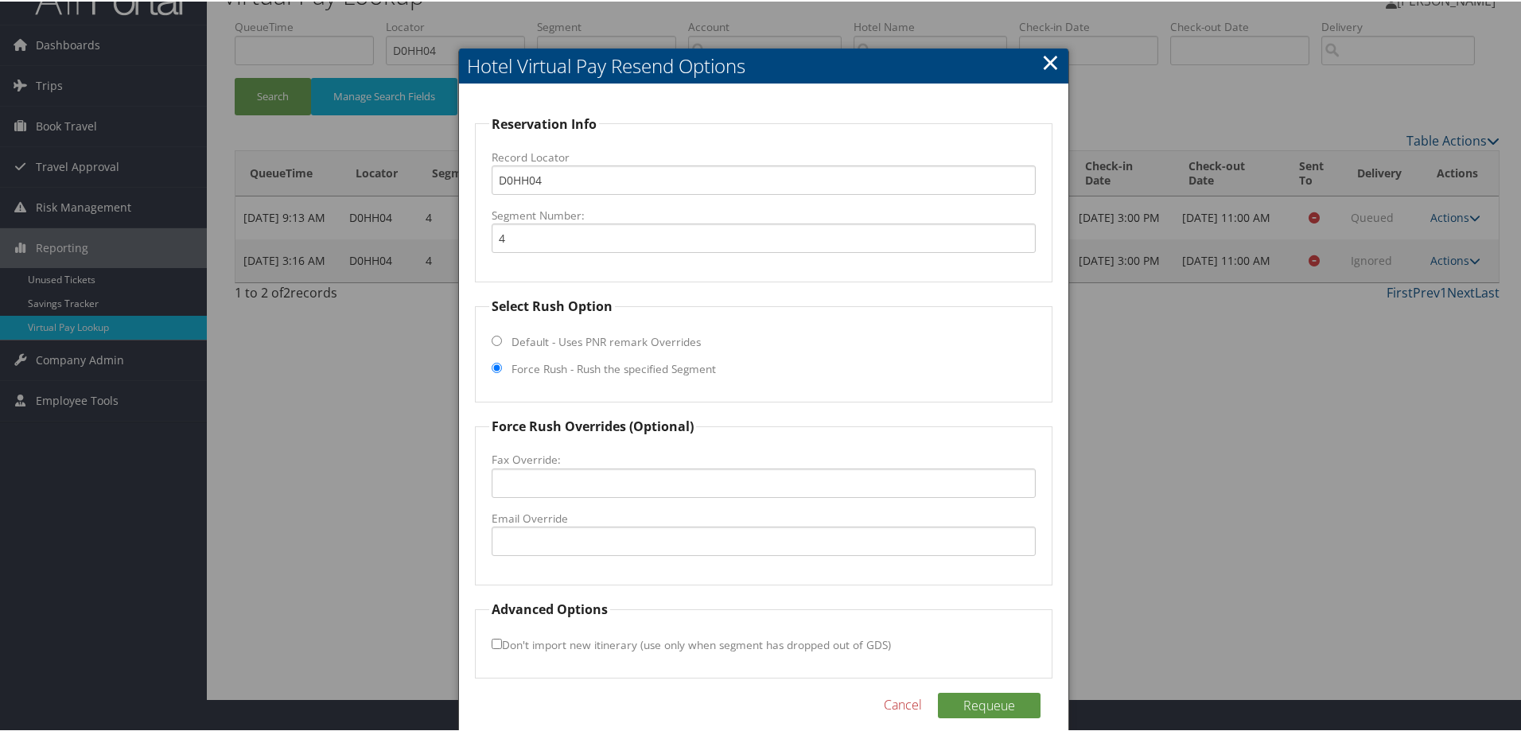
scroll to position [51, 0]
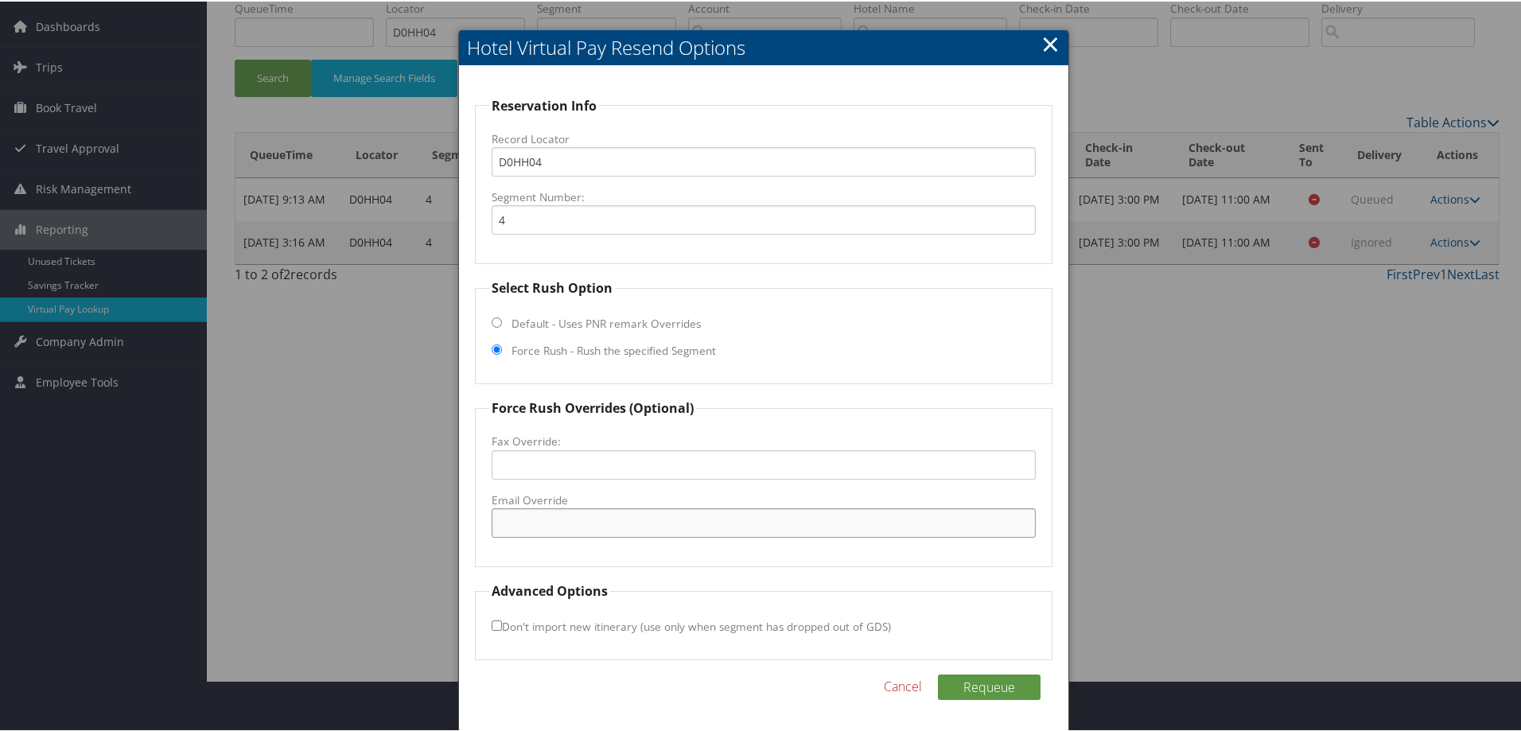
click at [556, 518] on input "Email Override" at bounding box center [764, 521] width 544 height 29
paste input "zbutterfield15108@gmail.com"
type input "zbutterfield15108@gmail.com"
click at [977, 677] on button "Requeue" at bounding box center [989, 685] width 103 height 25
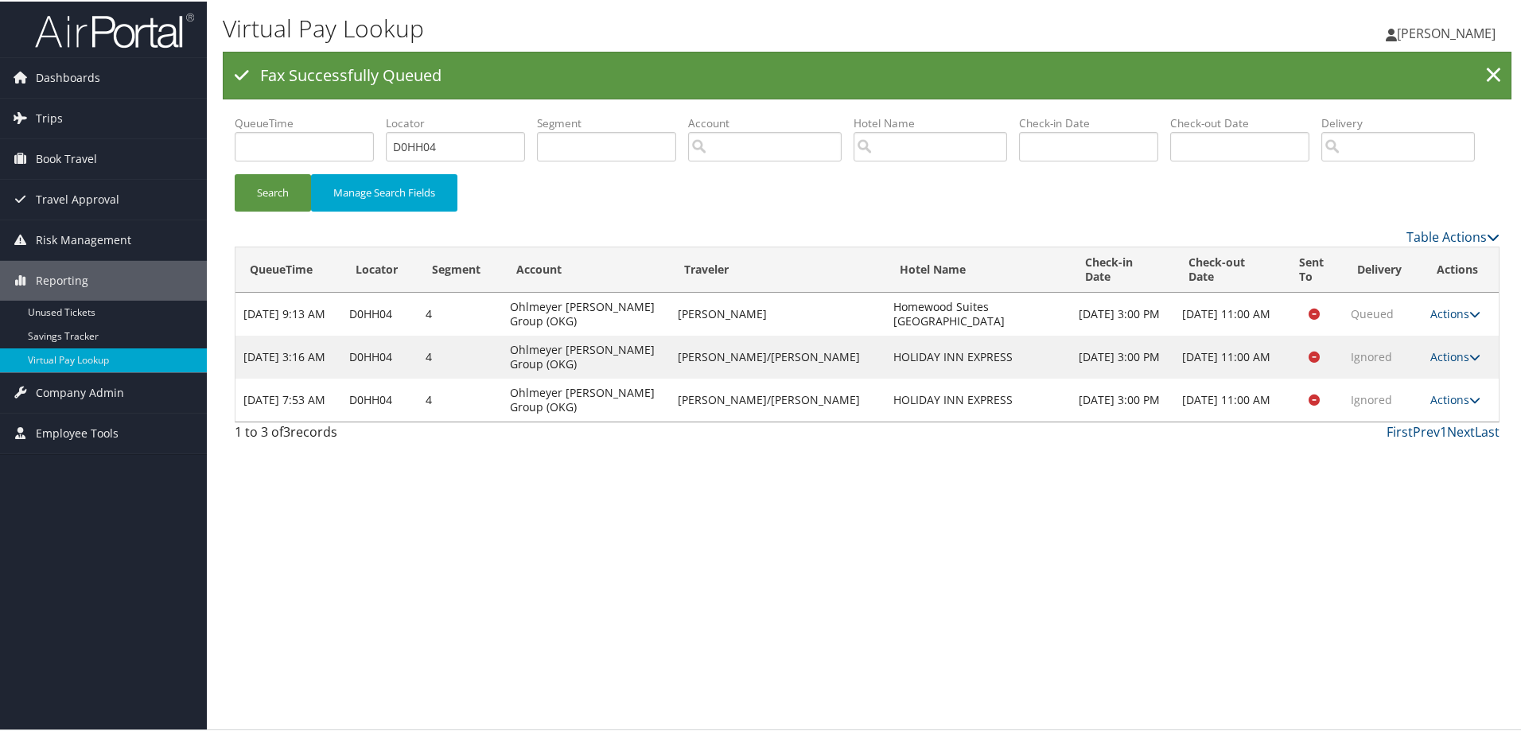
scroll to position [0, 0]
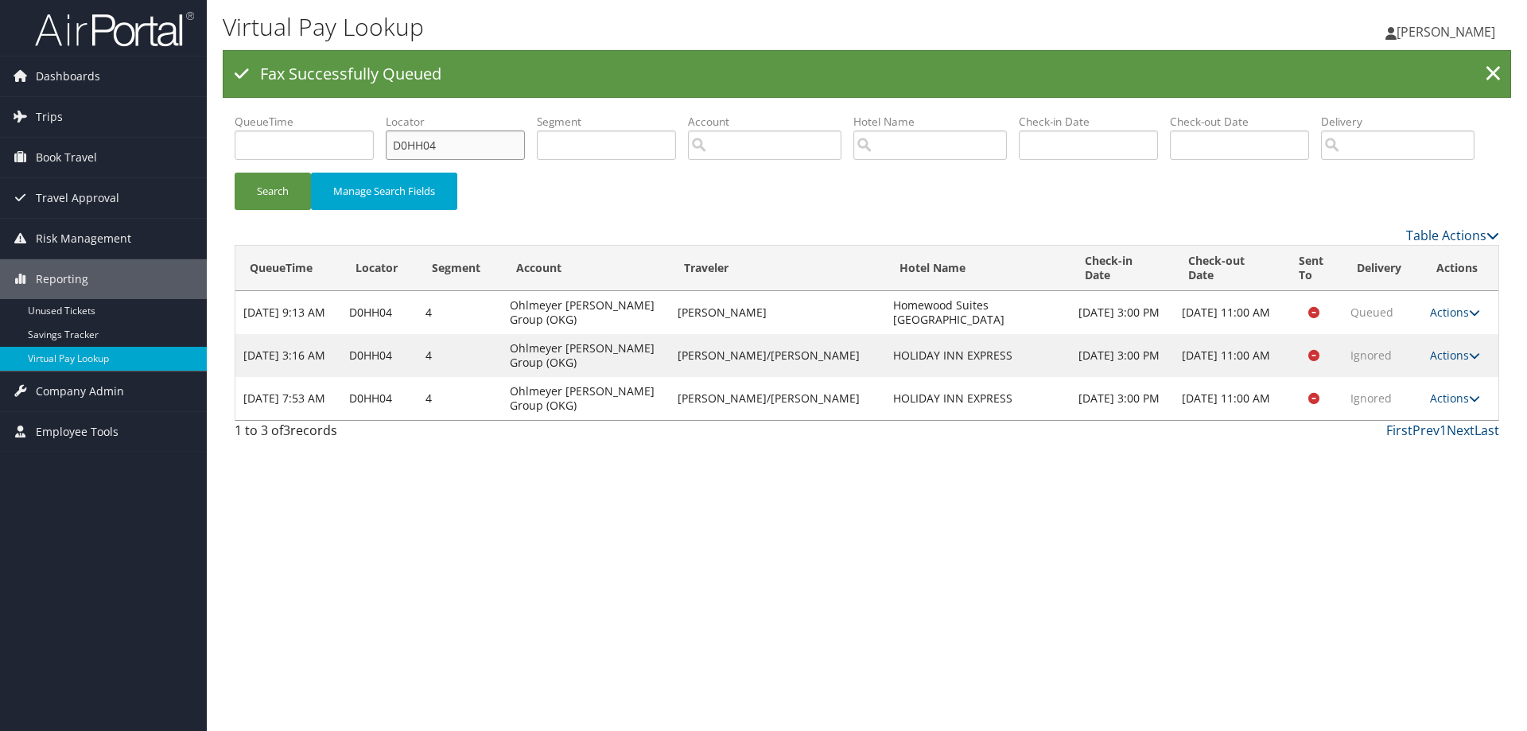
drag, startPoint x: 388, startPoint y: 149, endPoint x: 328, endPoint y: 144, distance: 59.8
click at [328, 114] on ul "QueueTime Locator D0HH04 Segment Account Traveler Hotel Name Check-in Date Chec…" at bounding box center [867, 114] width 1265 height 0
paste input "K6KH"
type input "D0K6KH"
click at [277, 210] on button "Search" at bounding box center [273, 191] width 76 height 37
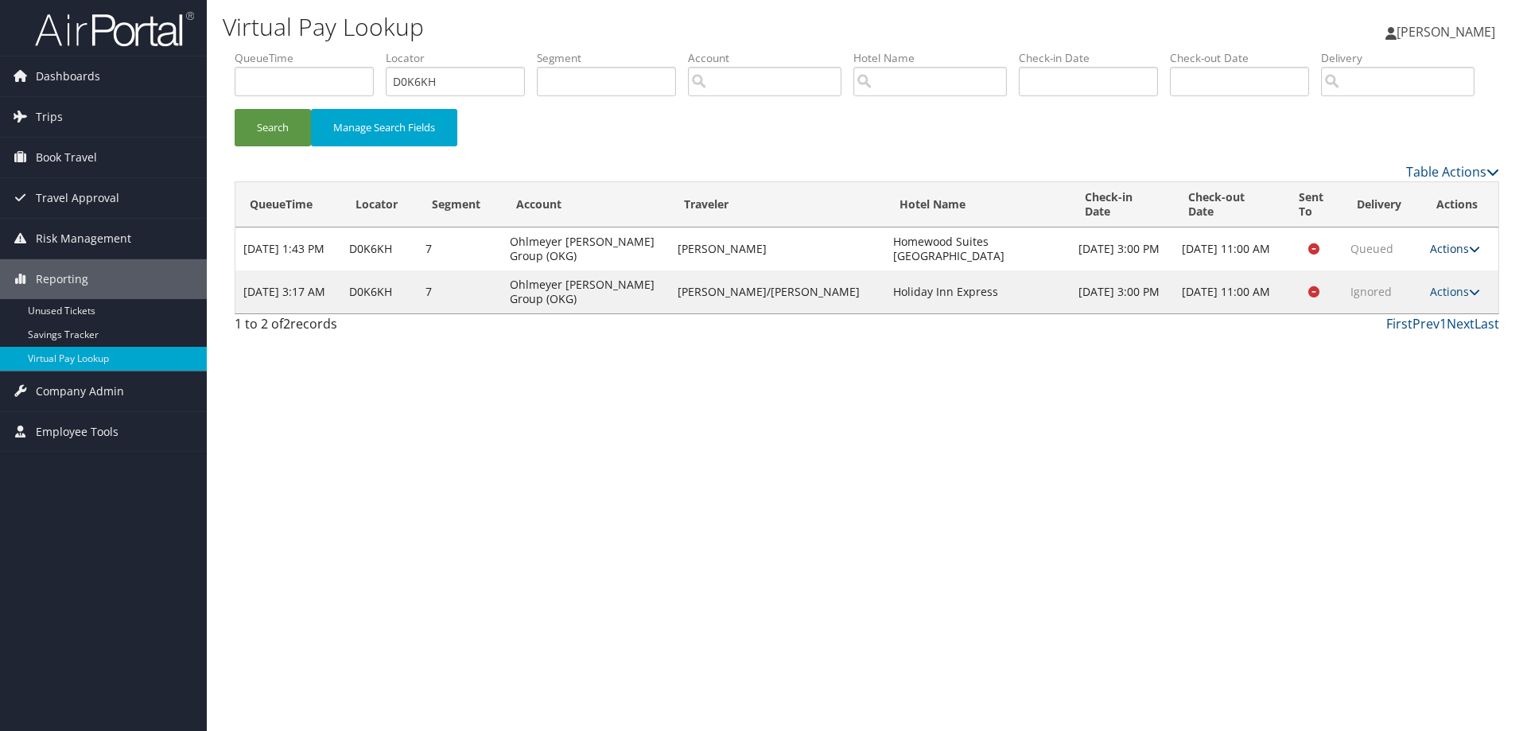
click at [1438, 256] on link "Actions" at bounding box center [1455, 248] width 50 height 15
click at [1427, 286] on link "Resend" at bounding box center [1421, 271] width 100 height 27
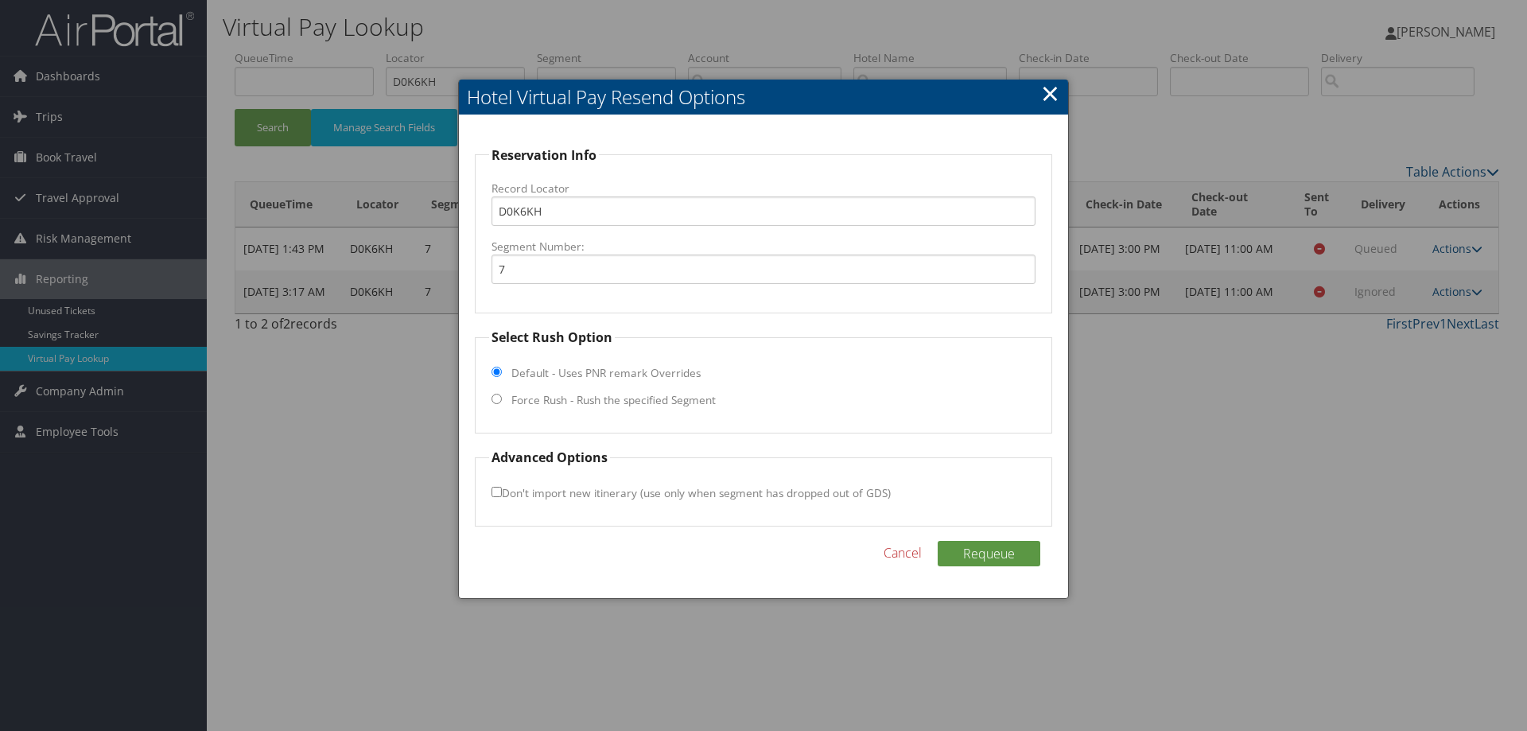
click at [499, 402] on input "Force Rush - Rush the specified Segment" at bounding box center [497, 399] width 10 height 10
radio input "true"
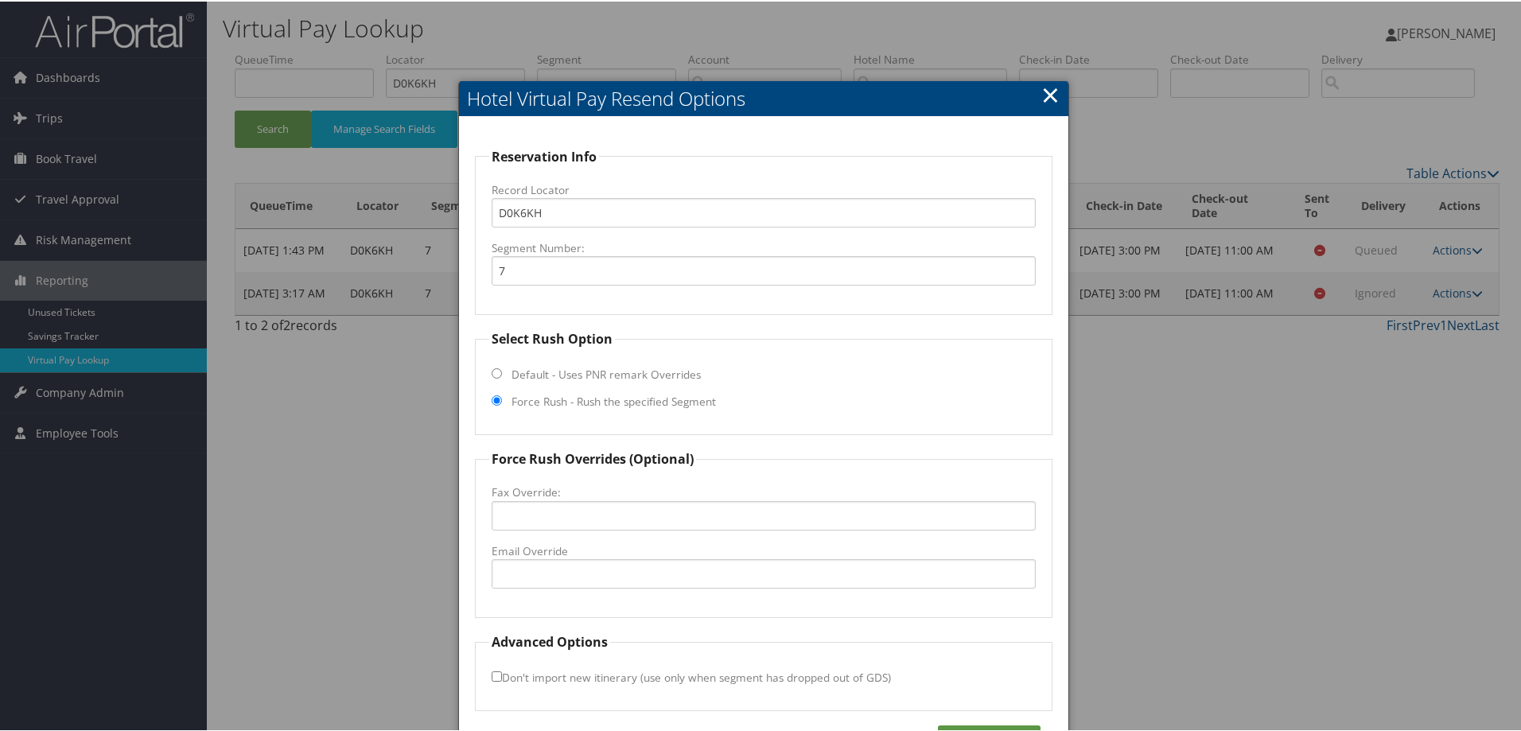
scroll to position [51, 0]
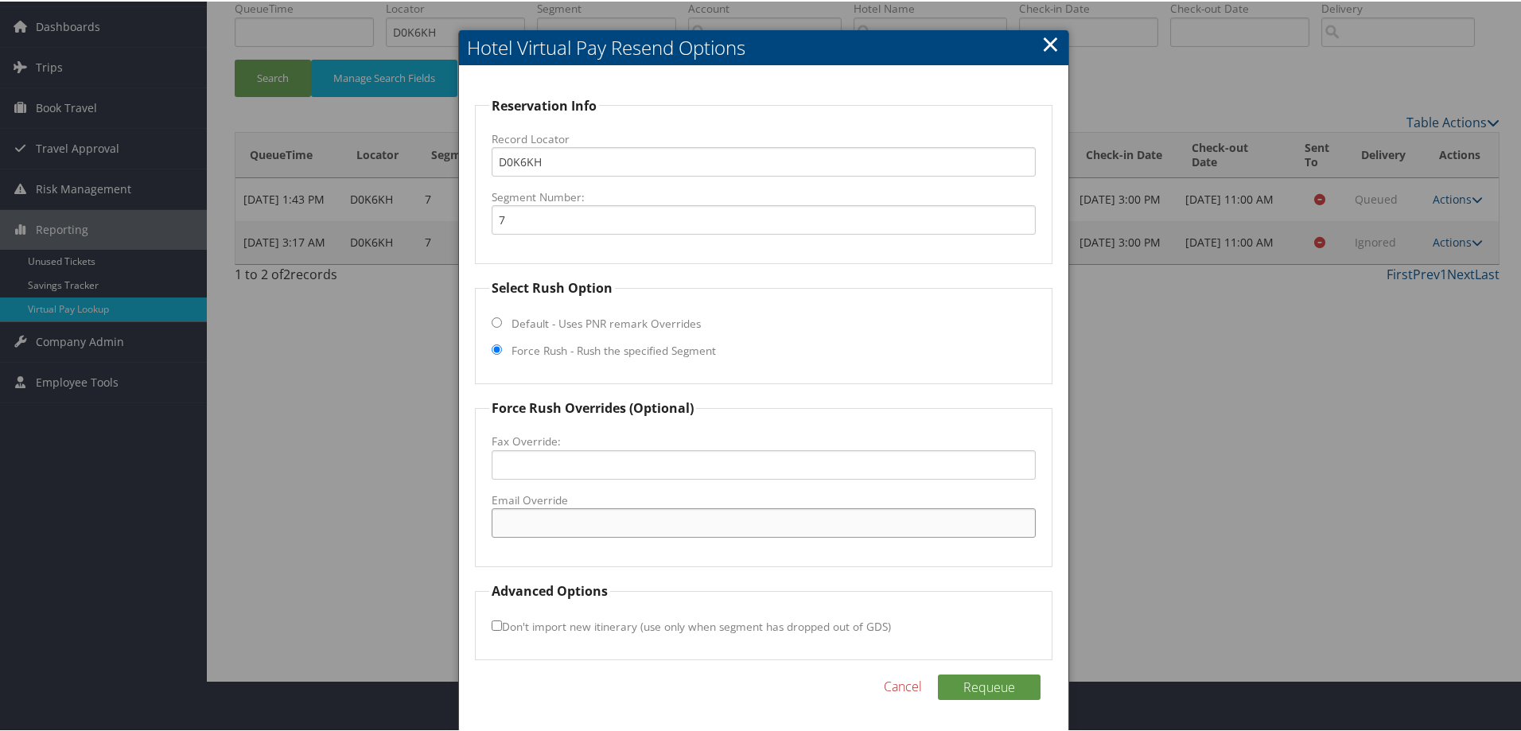
click at [538, 510] on input "Email Override" at bounding box center [764, 521] width 544 height 29
paste input "zbutterfield15108@gmail.com"
type input "zbutterfield15108@gmail.com"
click at [1009, 689] on button "Requeue" at bounding box center [989, 685] width 103 height 25
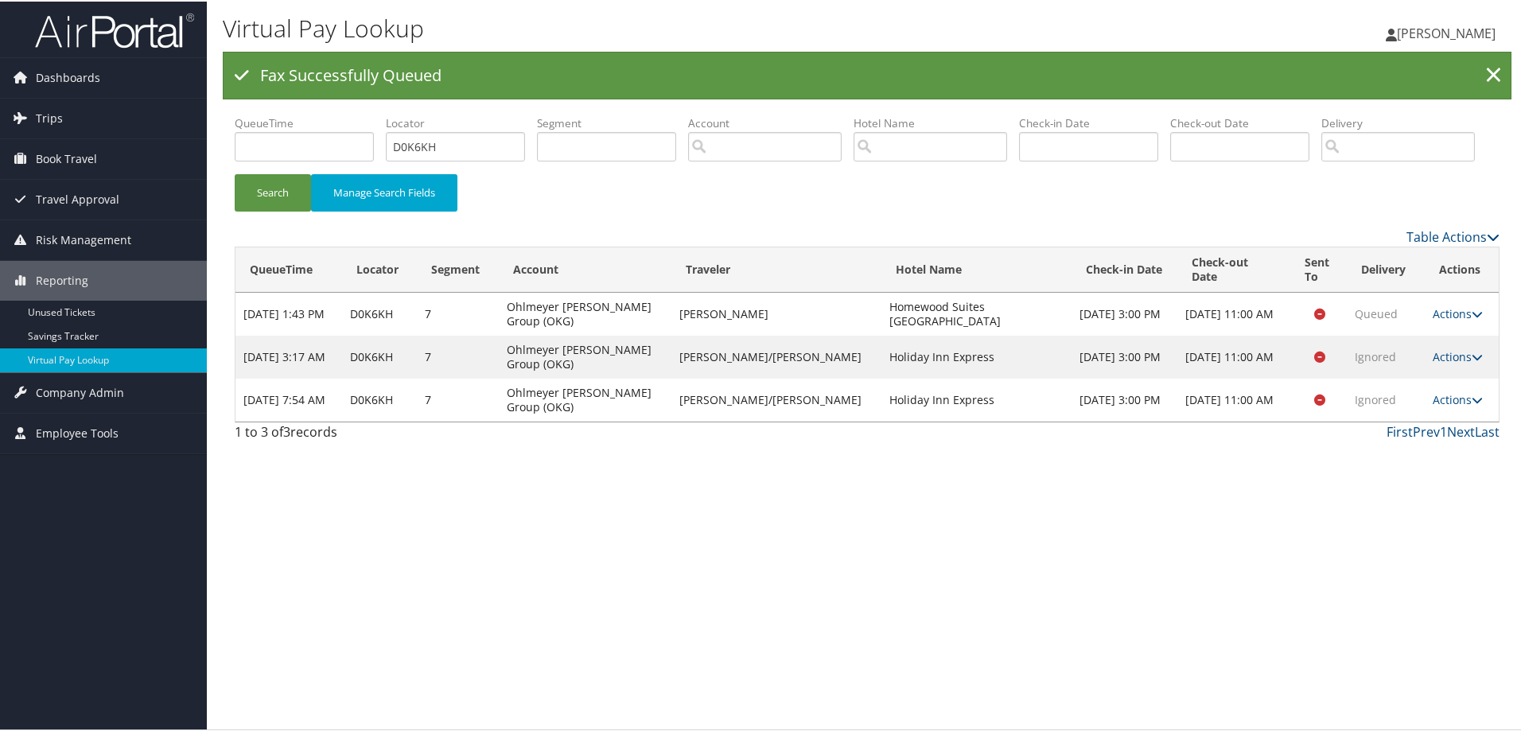
scroll to position [0, 0]
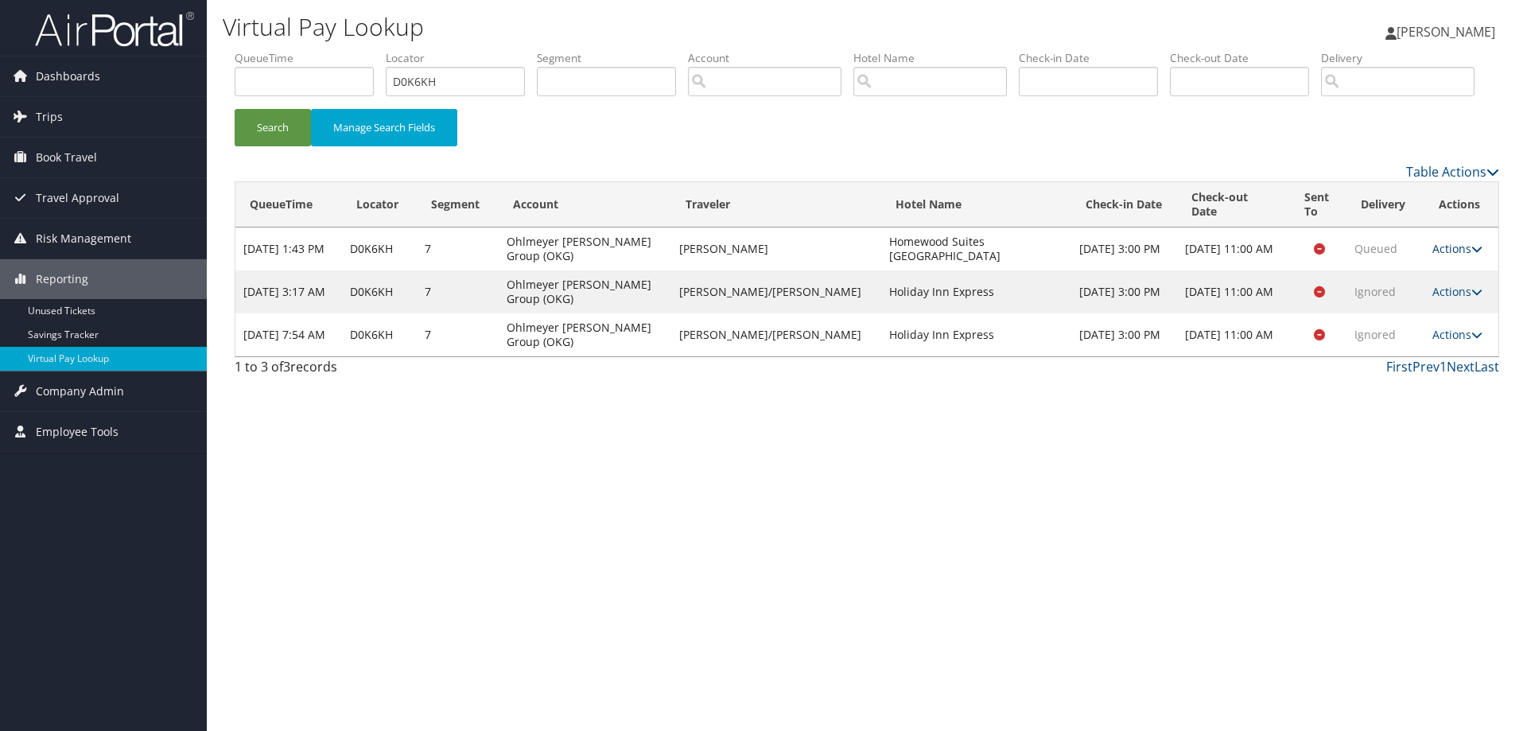
click at [1438, 256] on link "Actions" at bounding box center [1457, 248] width 50 height 15
click at [1431, 286] on link "Resend" at bounding box center [1421, 271] width 100 height 27
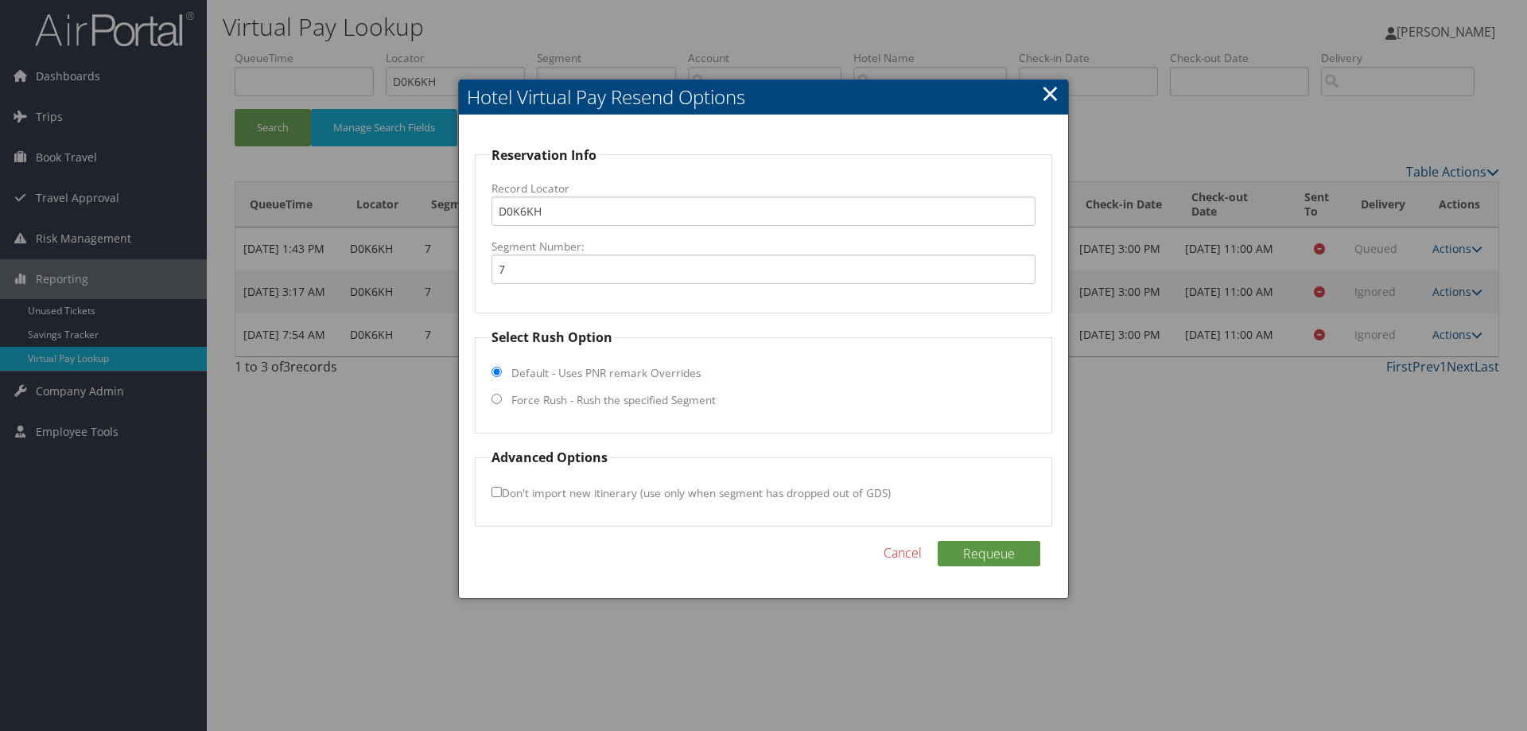
click at [501, 399] on fieldset "Select Rush Option Default - Uses PNR remark Overrides Force Rush - Rush the sp…" at bounding box center [763, 381] width 577 height 106
click at [499, 400] on input "Force Rush - Rush the specified Segment" at bounding box center [497, 399] width 10 height 10
radio input "true"
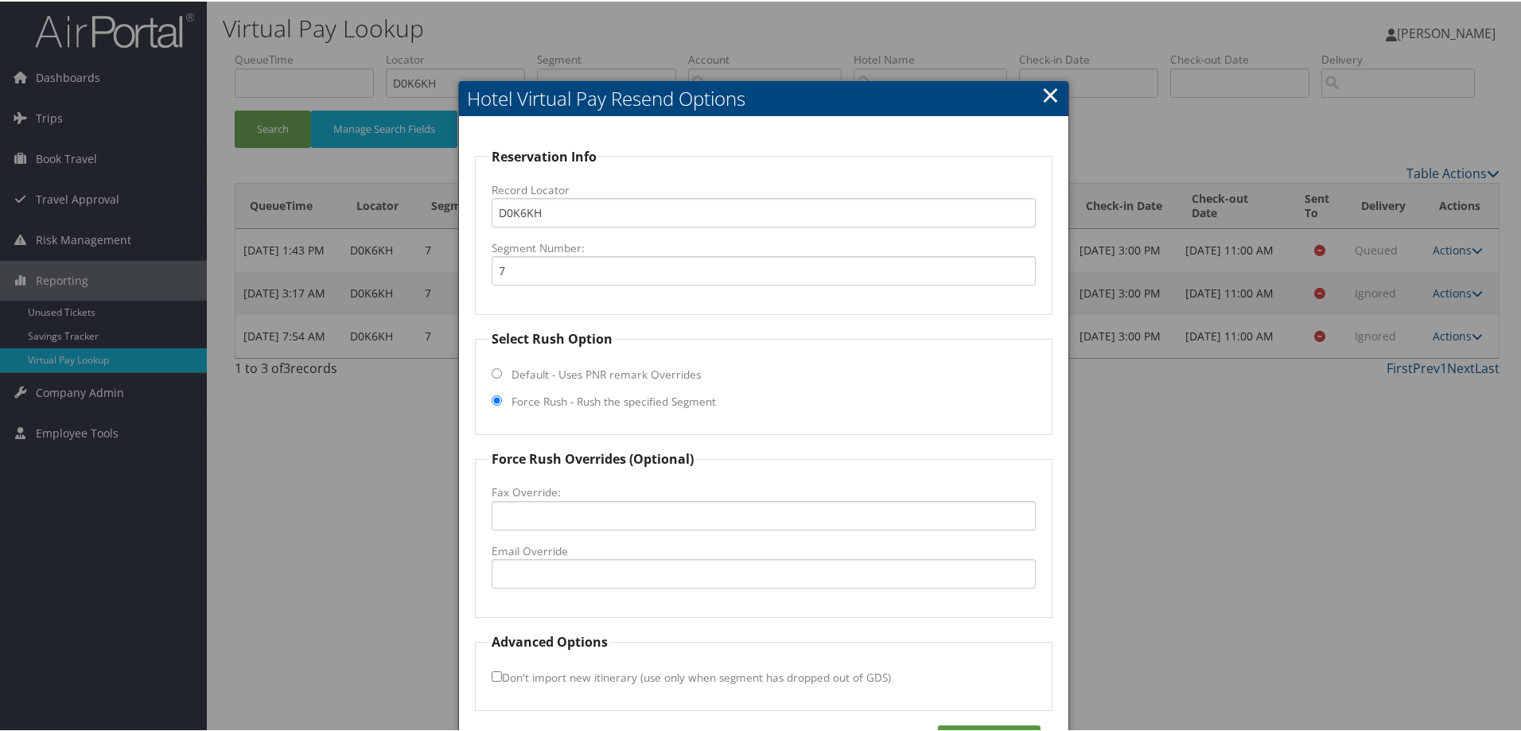
scroll to position [51, 0]
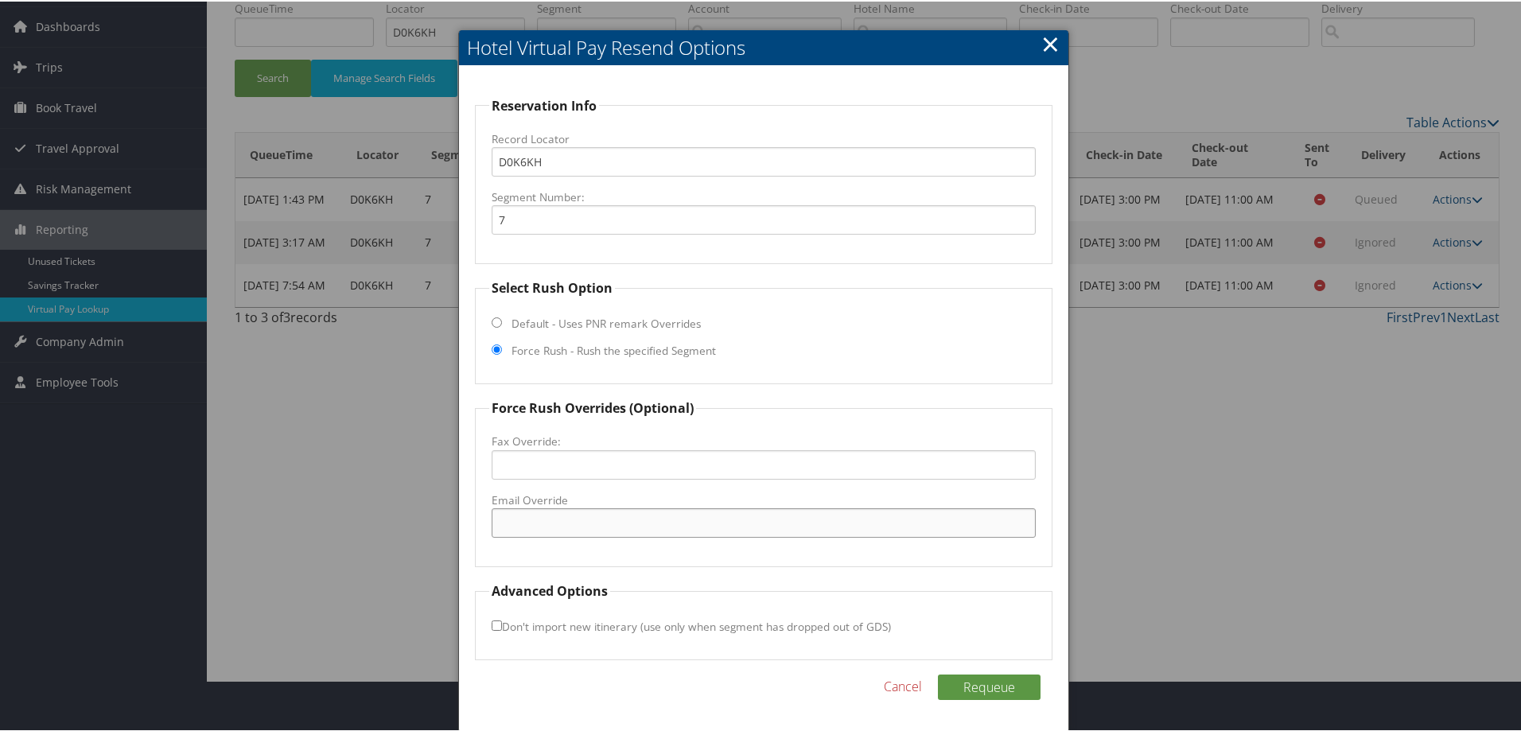
click at [561, 526] on input "Email Override" at bounding box center [764, 521] width 544 height 29
paste input "zbutterfield15108@gmail.com"
type input "zbutterfield15108@gmail.com"
click at [977, 680] on button "Requeue" at bounding box center [989, 685] width 103 height 25
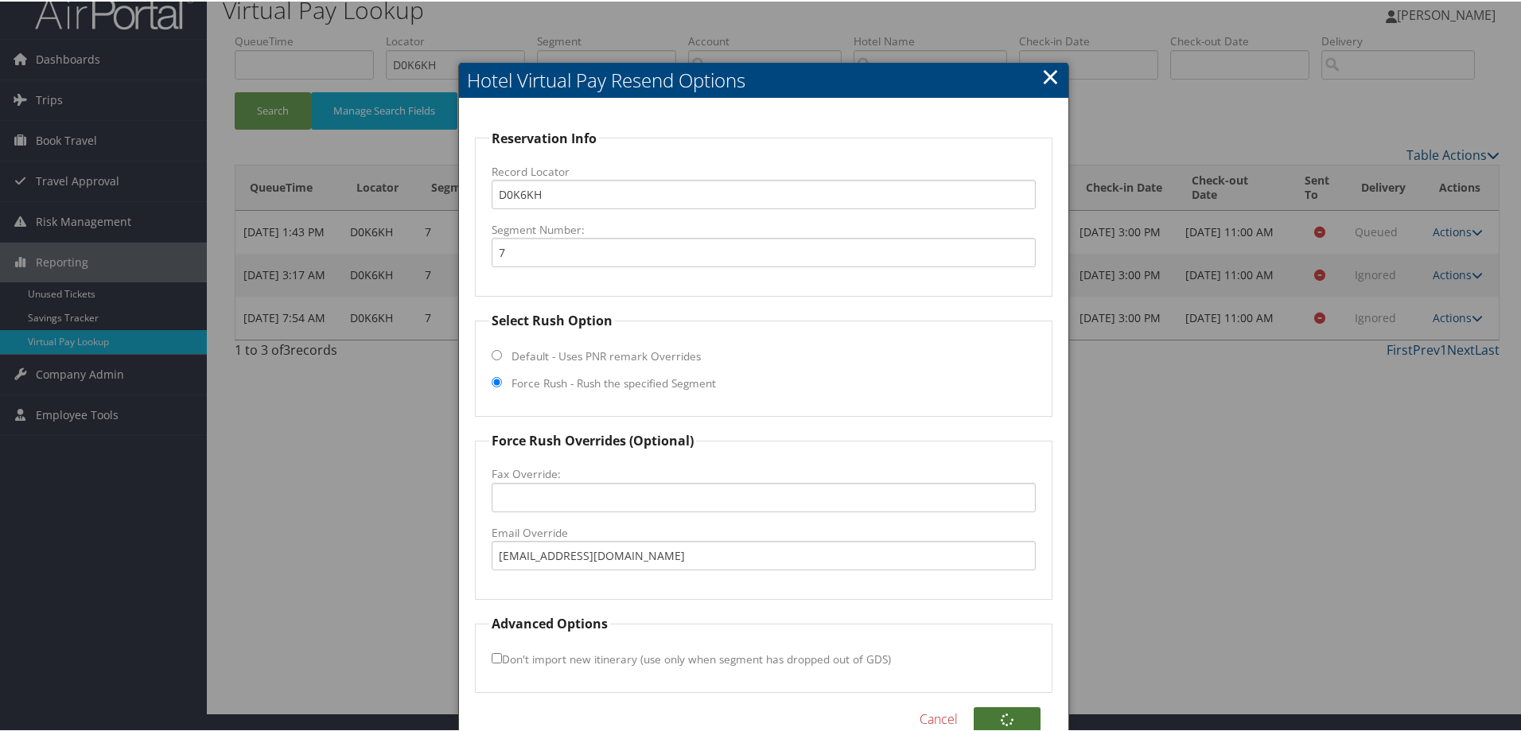
scroll to position [0, 0]
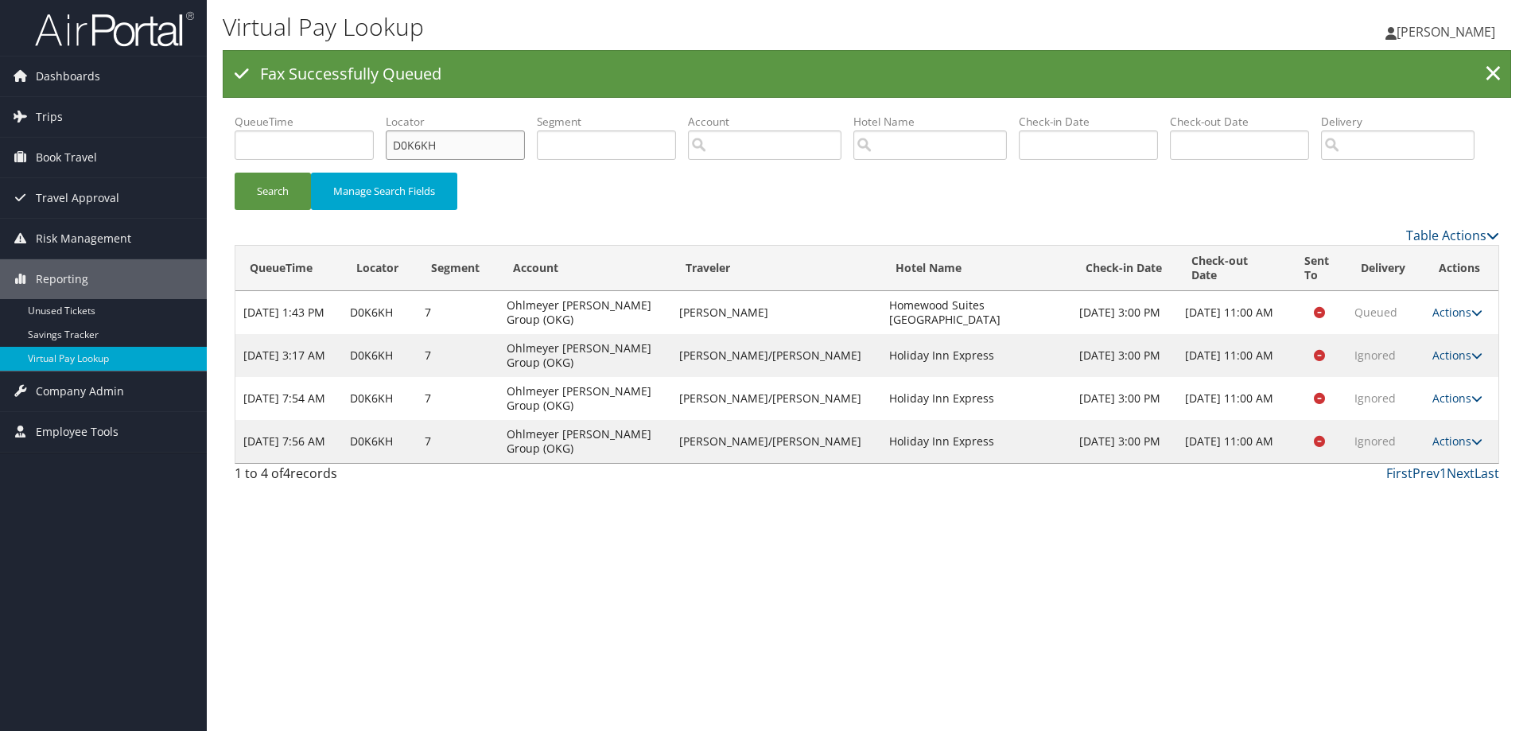
drag, startPoint x: 442, startPoint y: 147, endPoint x: 280, endPoint y: 157, distance: 162.6
click at [280, 114] on ul "QueueTime Locator D0K6KH Segment Account Traveler Hotel Name Check-in Date Chec…" at bounding box center [867, 114] width 1265 height 0
paste input "2BFQP"
type input "D2BFQP"
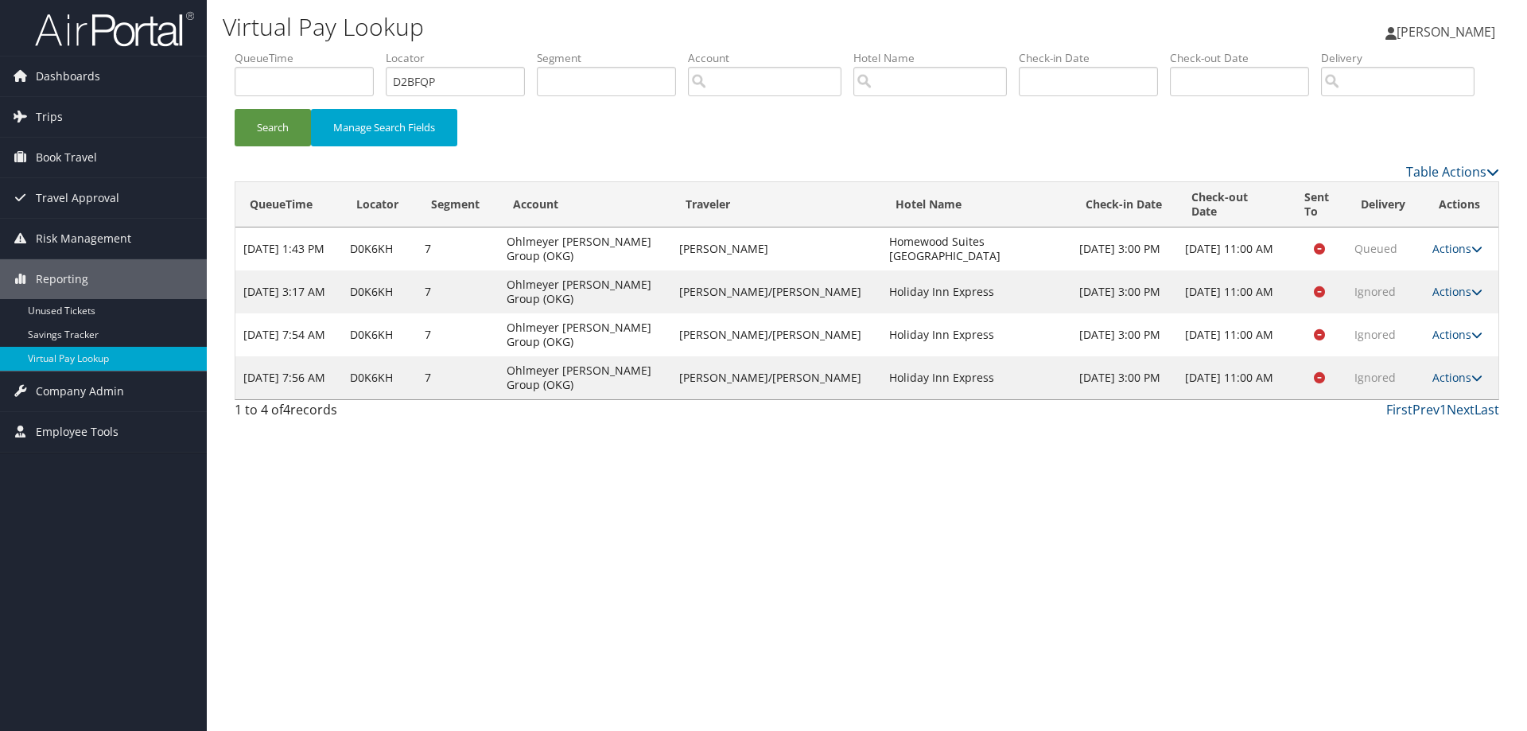
click at [291, 227] on th "QueueTime" at bounding box center [288, 204] width 107 height 45
click at [290, 146] on button "Search" at bounding box center [273, 127] width 76 height 37
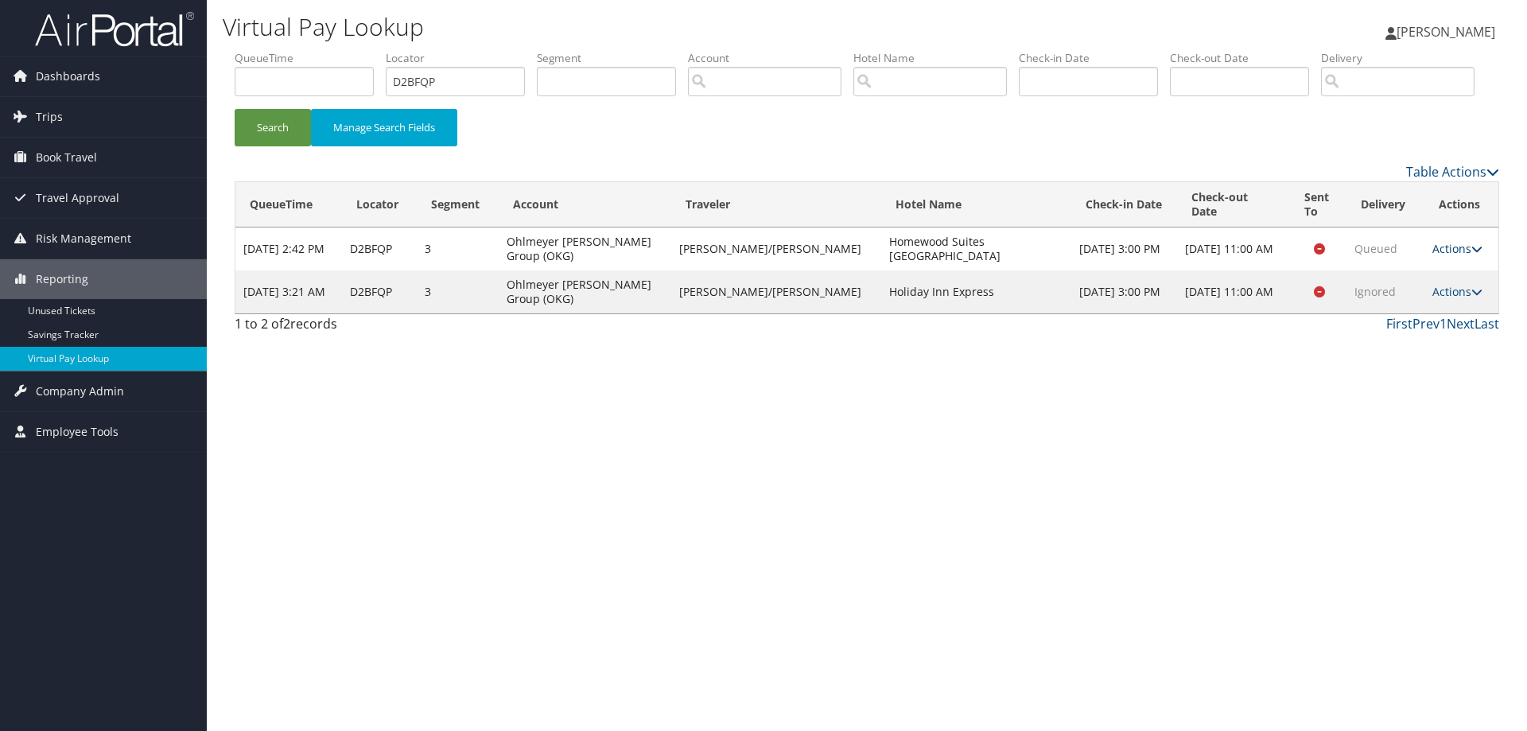
click at [1459, 256] on link "Actions" at bounding box center [1457, 248] width 50 height 15
click at [1429, 286] on link "Resend" at bounding box center [1424, 271] width 100 height 27
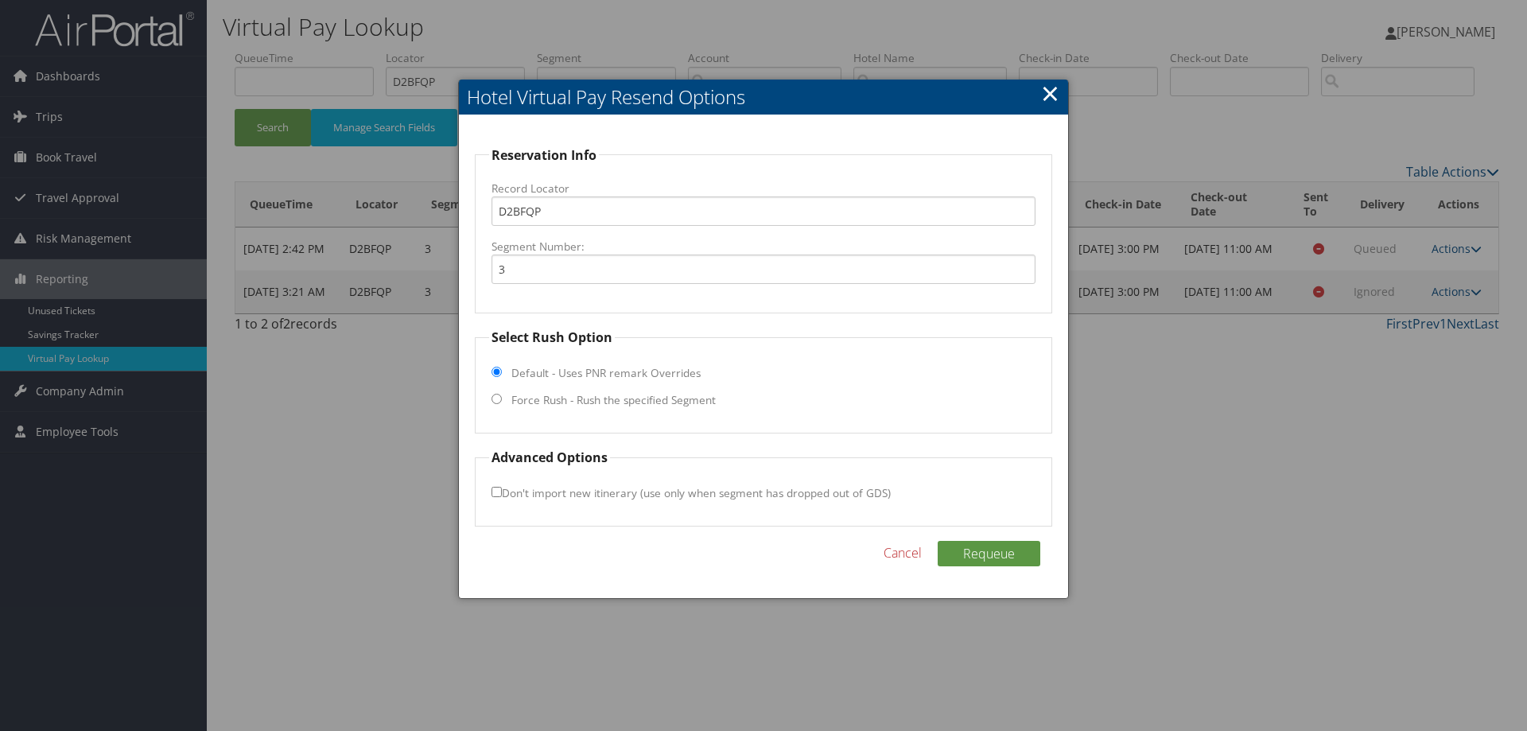
drag, startPoint x: 494, startPoint y: 397, endPoint x: 512, endPoint y: 411, distance: 23.2
click at [494, 396] on input "Force Rush - Rush the specified Segment" at bounding box center [497, 399] width 10 height 10
radio input "true"
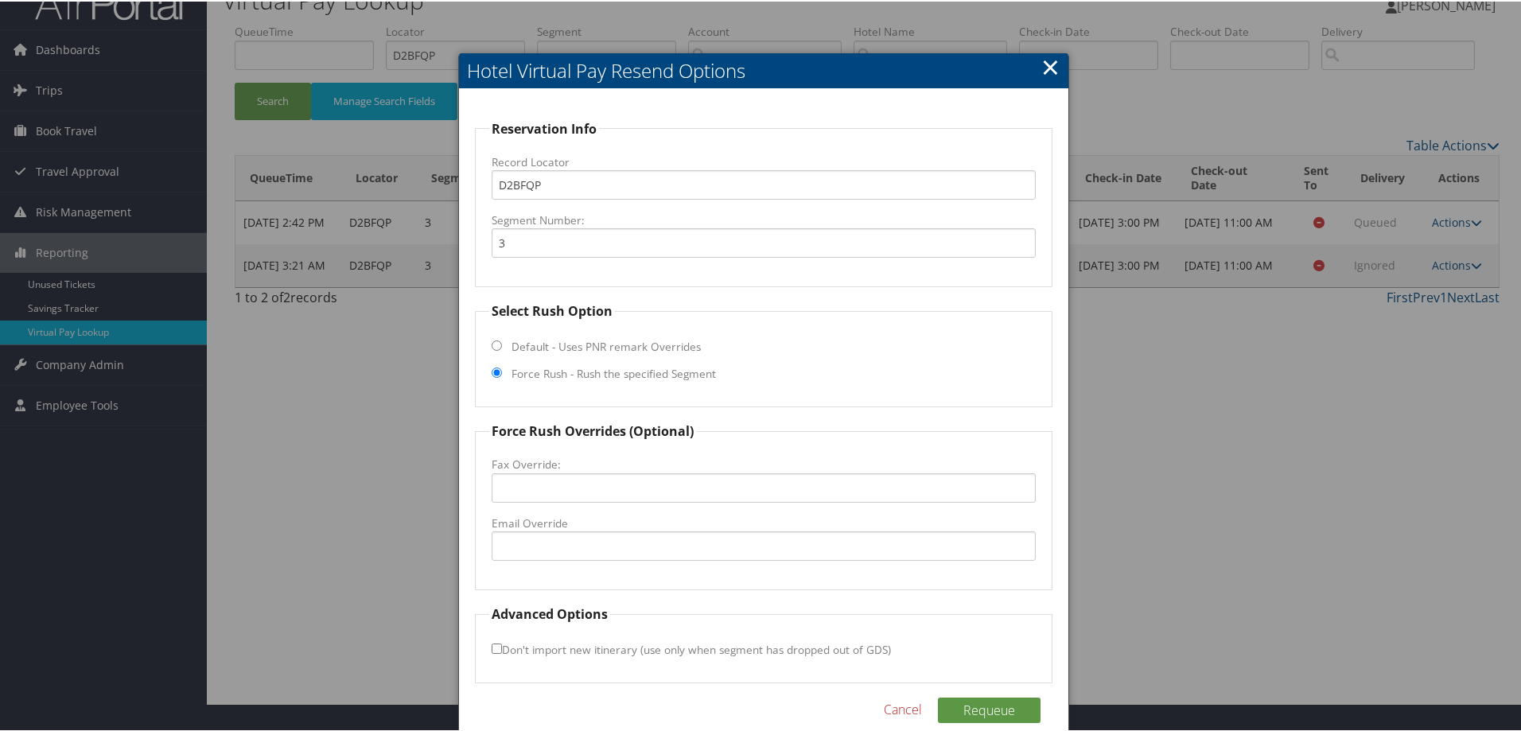
scroll to position [51, 0]
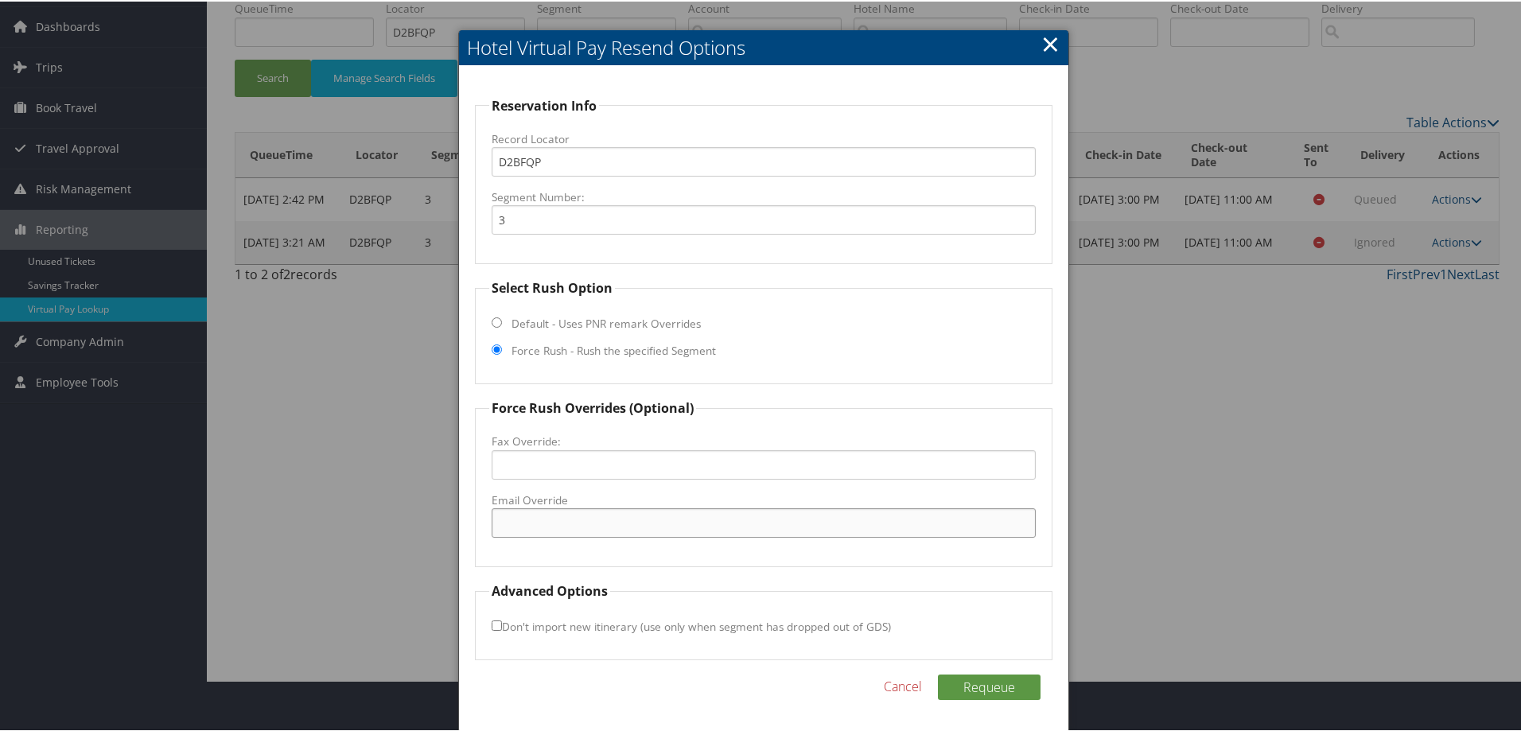
click at [521, 507] on fieldset "Force Rush Overrides (Optional) Fax Override: Email Override" at bounding box center [763, 481] width 577 height 169
paste input "zbutterfield15108@gmail.com"
type input "zbutterfield15108@gmail.com"
click at [985, 682] on button "Requeue" at bounding box center [989, 685] width 103 height 25
click at [562, 188] on label "Segment Number:" at bounding box center [764, 196] width 544 height 16
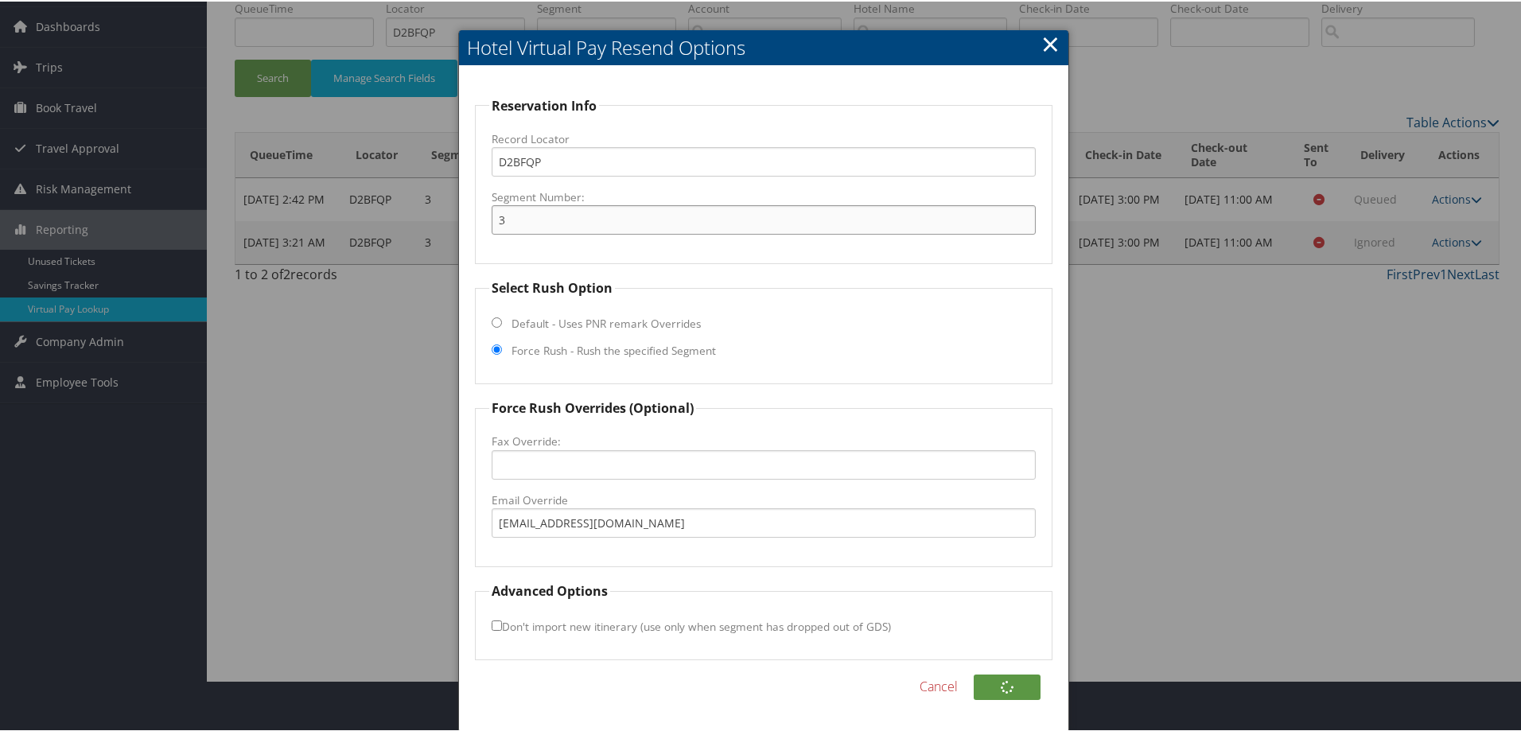
click at [562, 204] on input "3" at bounding box center [764, 218] width 544 height 29
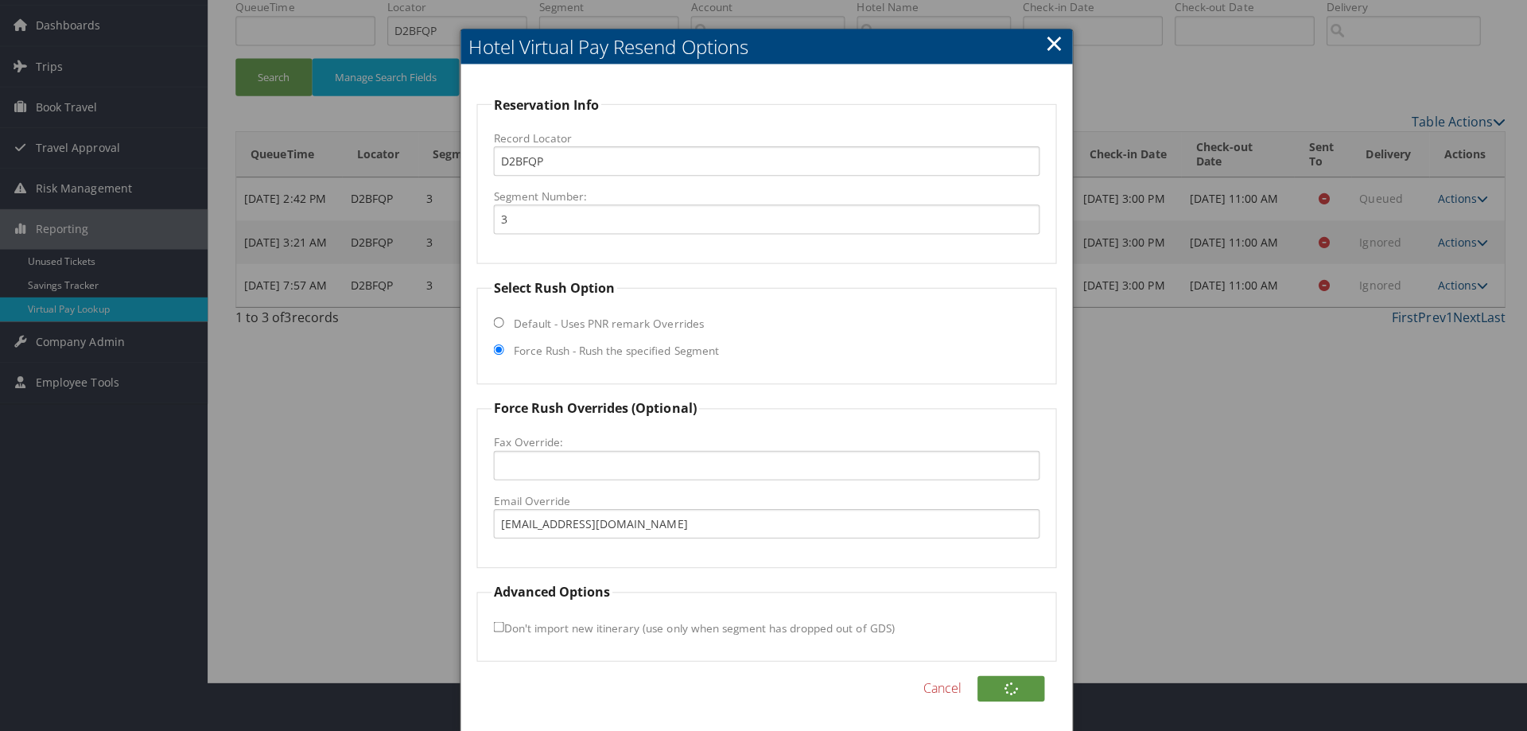
scroll to position [0, 0]
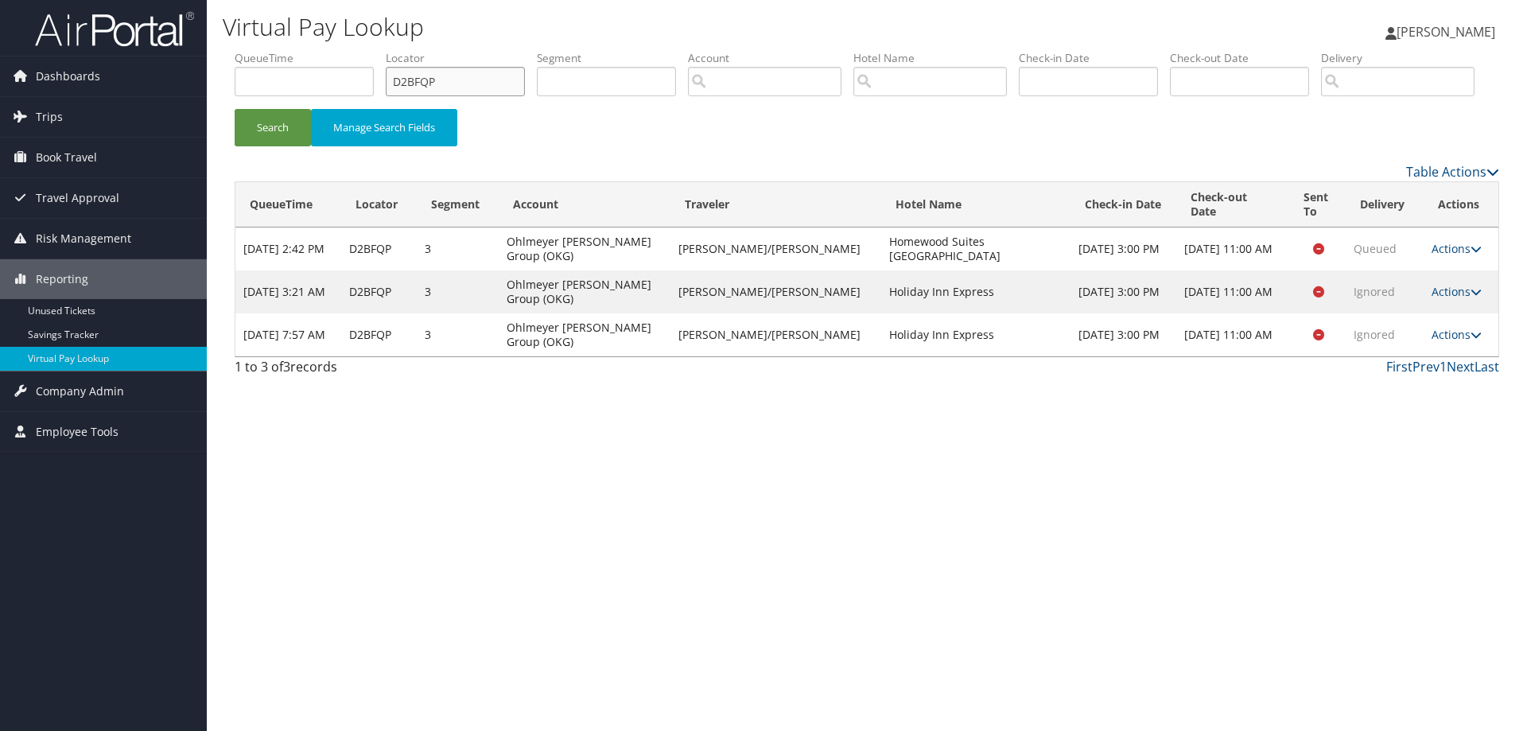
drag, startPoint x: 473, startPoint y: 72, endPoint x: 297, endPoint y: 90, distance: 176.7
click at [297, 50] on ul "QueueTime Locator D2BFQP Segment Account Traveler Hotel Name Check-in Date Chec…" at bounding box center [867, 50] width 1265 height 0
paste input "08FR0"
type input "D08FR0"
click at [244, 146] on button "Search" at bounding box center [273, 127] width 76 height 37
